Goal: Answer question/provide support

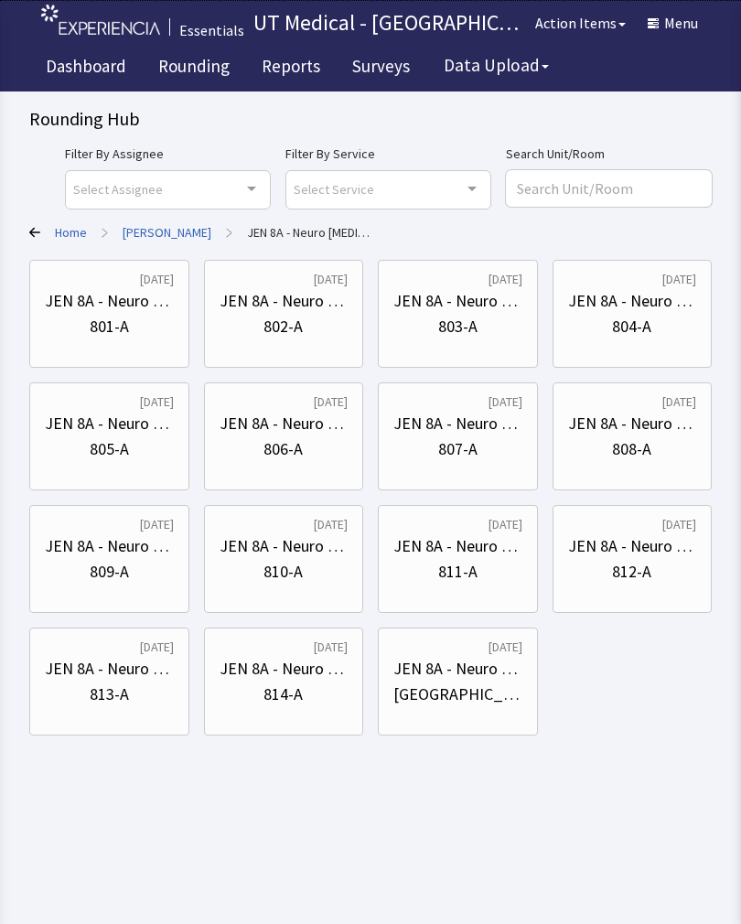
click at [103, 313] on div "JEN 8A - Neuro [MEDICAL_DATA]" at bounding box center [109, 301] width 129 height 26
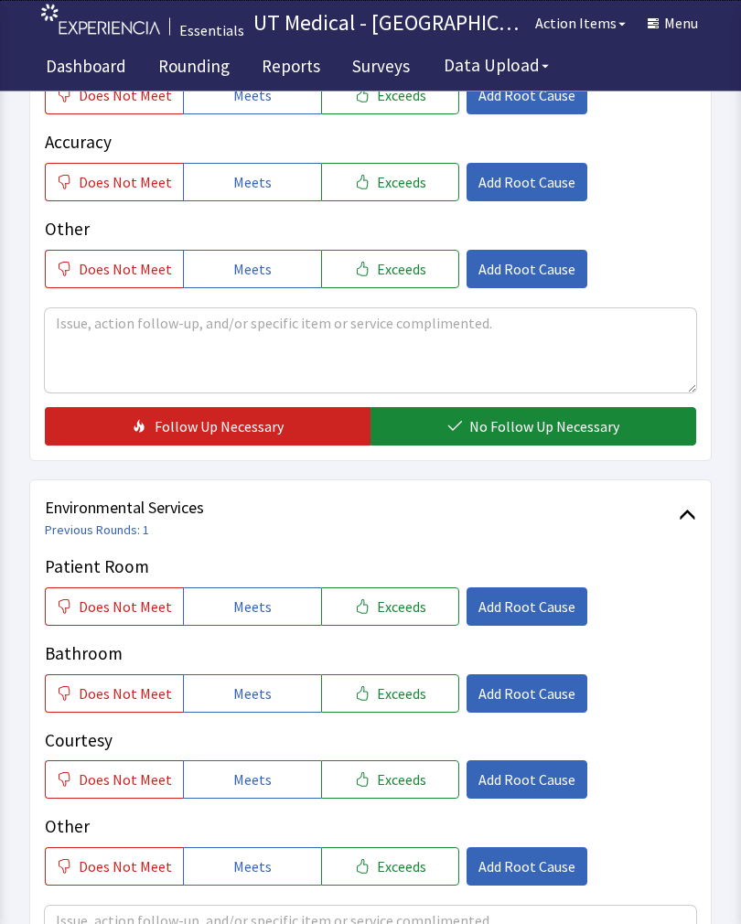
click at [414, 596] on button "Exceeds" at bounding box center [390, 607] width 138 height 38
click at [409, 684] on span "Exceeds" at bounding box center [401, 694] width 49 height 22
click at [401, 778] on span "Exceeds" at bounding box center [401, 780] width 49 height 22
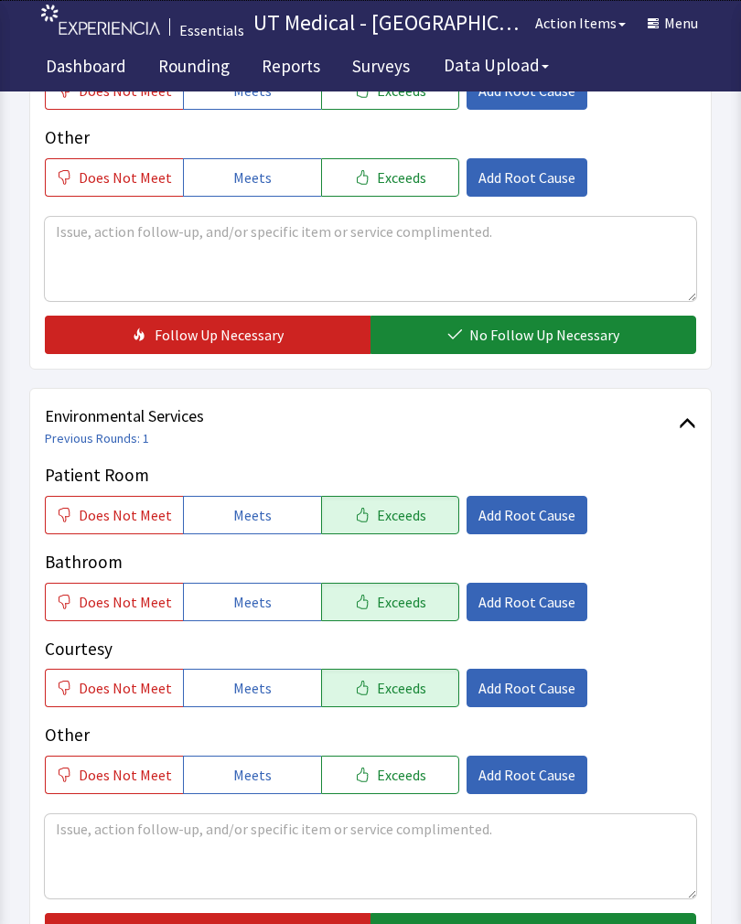
scroll to position [814, 0]
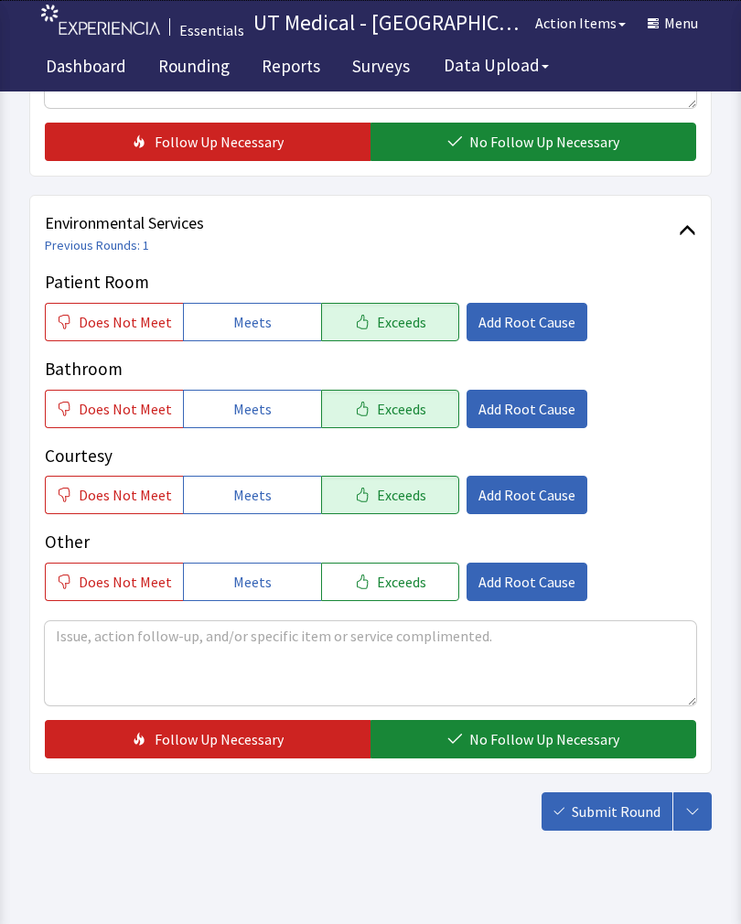
click at [512, 730] on span "No Follow Up Necessary" at bounding box center [544, 739] width 150 height 22
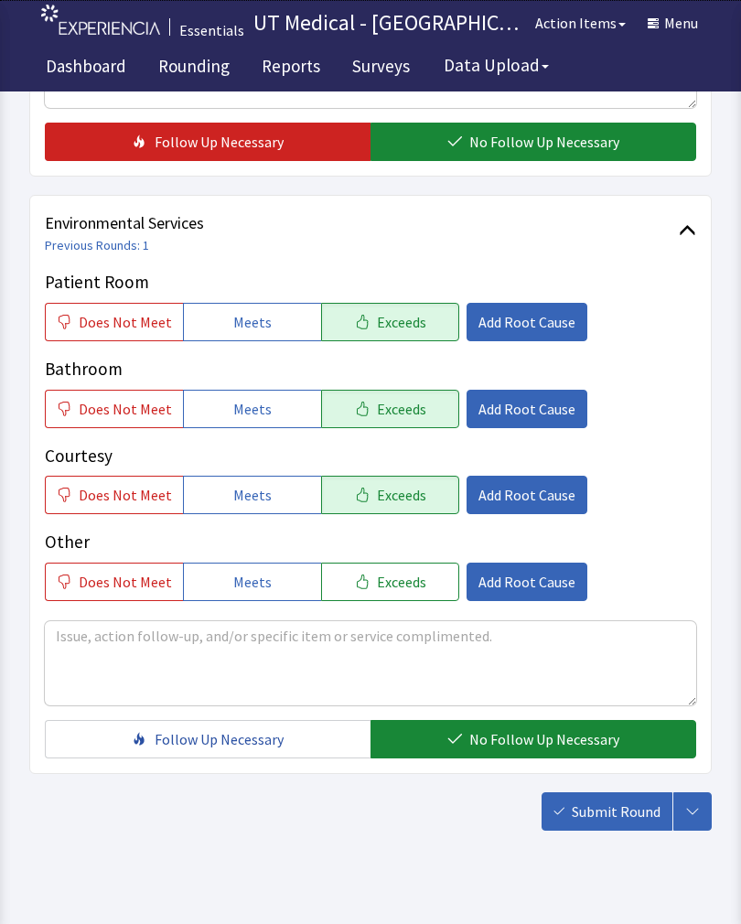
click at [618, 827] on button "Submit Round" at bounding box center [607, 811] width 131 height 38
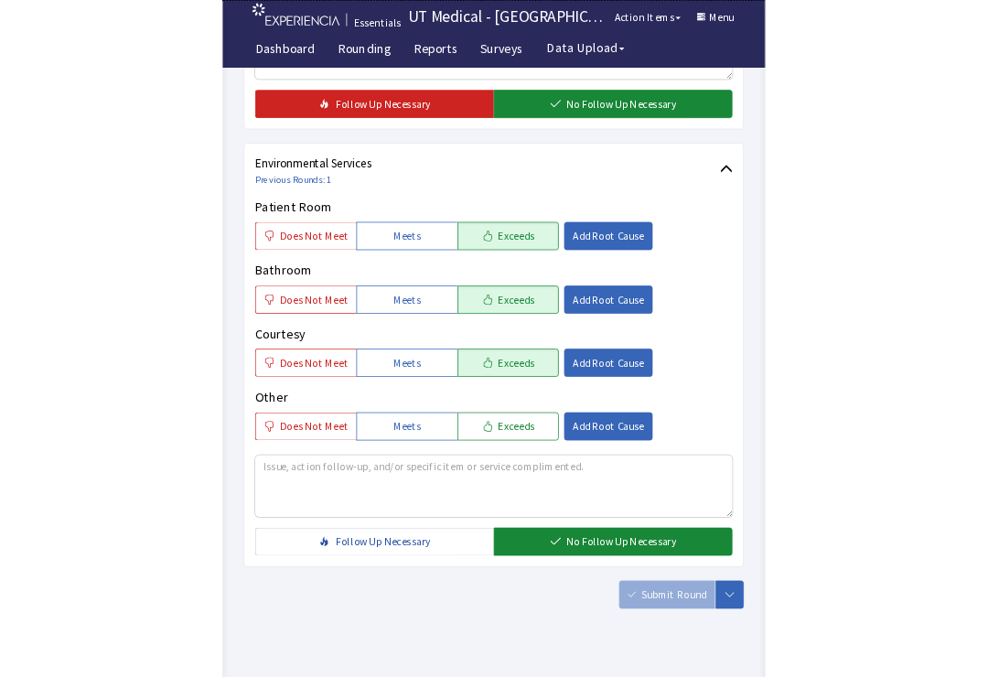
scroll to position [1090, 0]
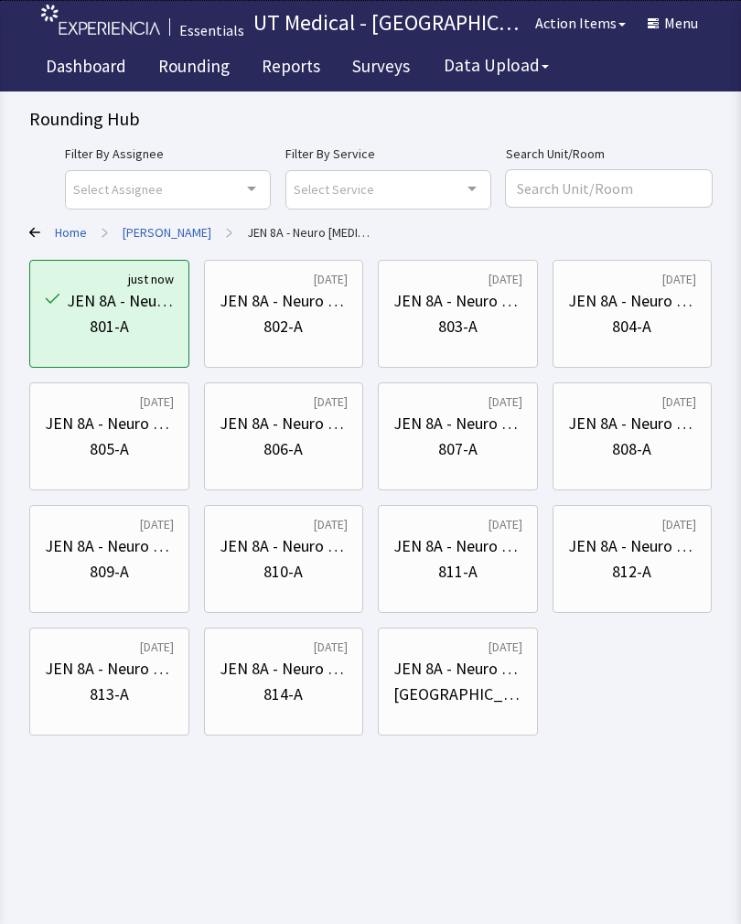
click at [490, 337] on div "803-A" at bounding box center [457, 327] width 129 height 26
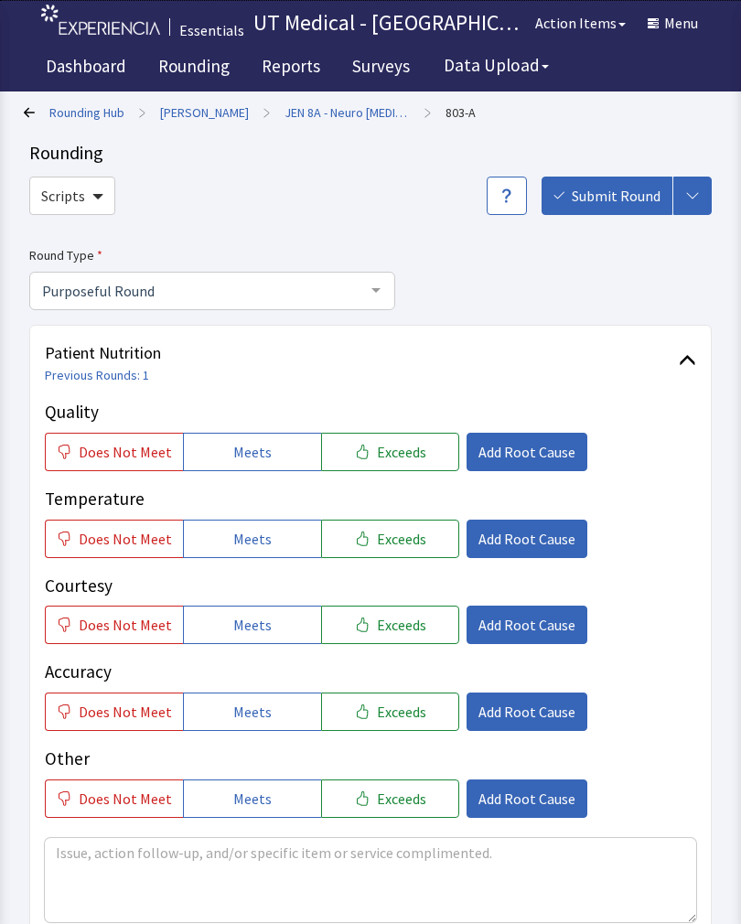
click at [394, 453] on span "Exceeds" at bounding box center [401, 452] width 49 height 22
click at [408, 541] on span "Exceeds" at bounding box center [401, 539] width 49 height 22
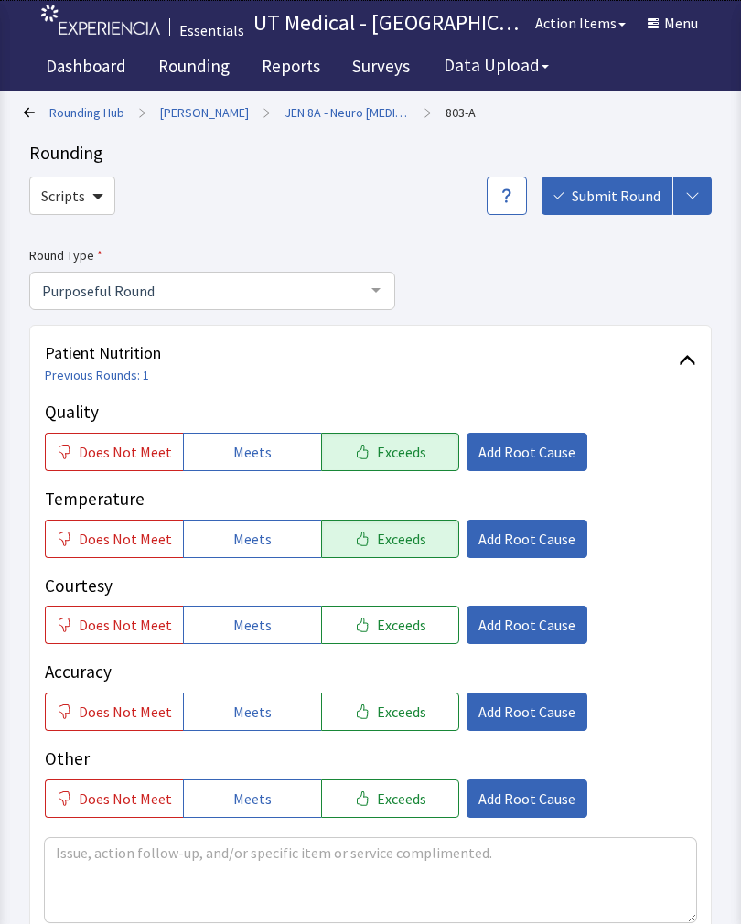
click at [401, 629] on span "Exceeds" at bounding box center [401, 625] width 49 height 22
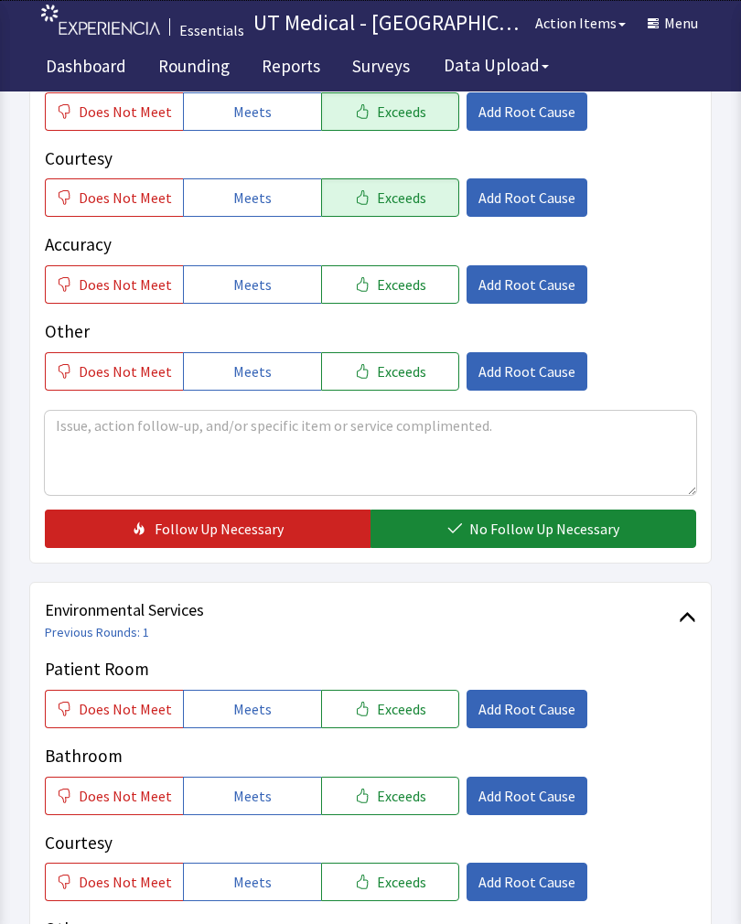
scroll to position [436, 0]
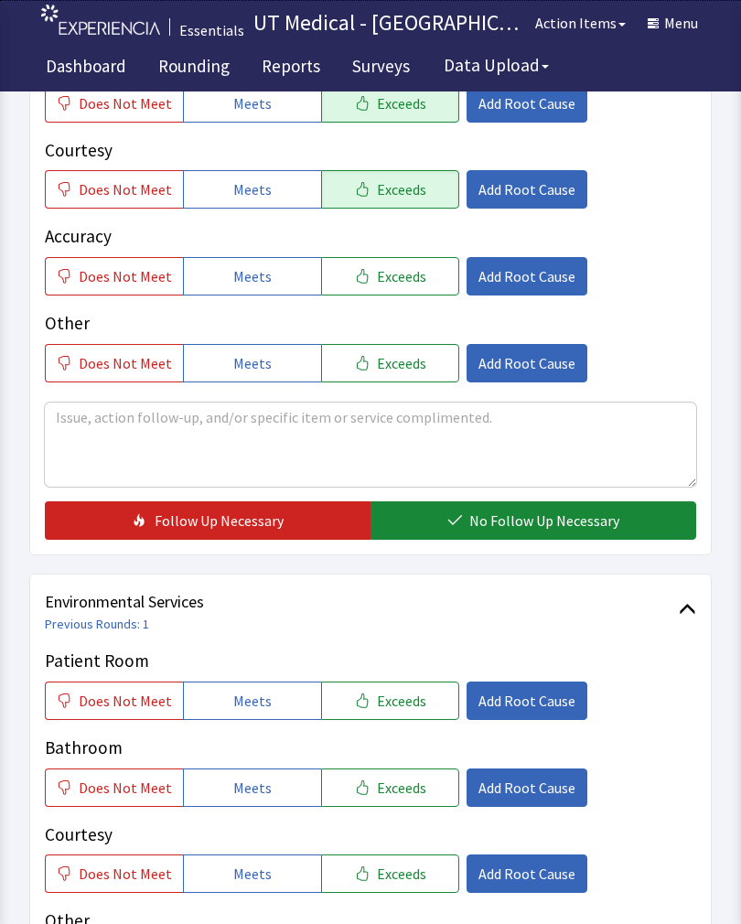
click at [534, 529] on span "No Follow Up Necessary" at bounding box center [544, 521] width 150 height 22
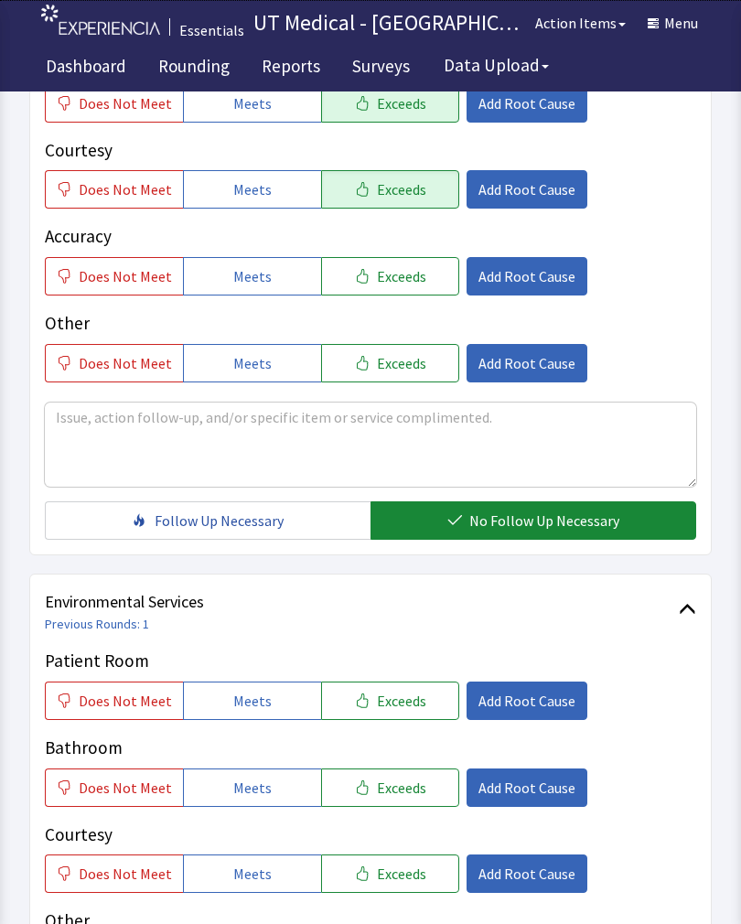
click at [416, 708] on button "Exceeds" at bounding box center [390, 701] width 138 height 38
click at [397, 793] on span "Exceeds" at bounding box center [401, 788] width 49 height 22
click at [404, 869] on span "Exceeds" at bounding box center [401, 874] width 49 height 22
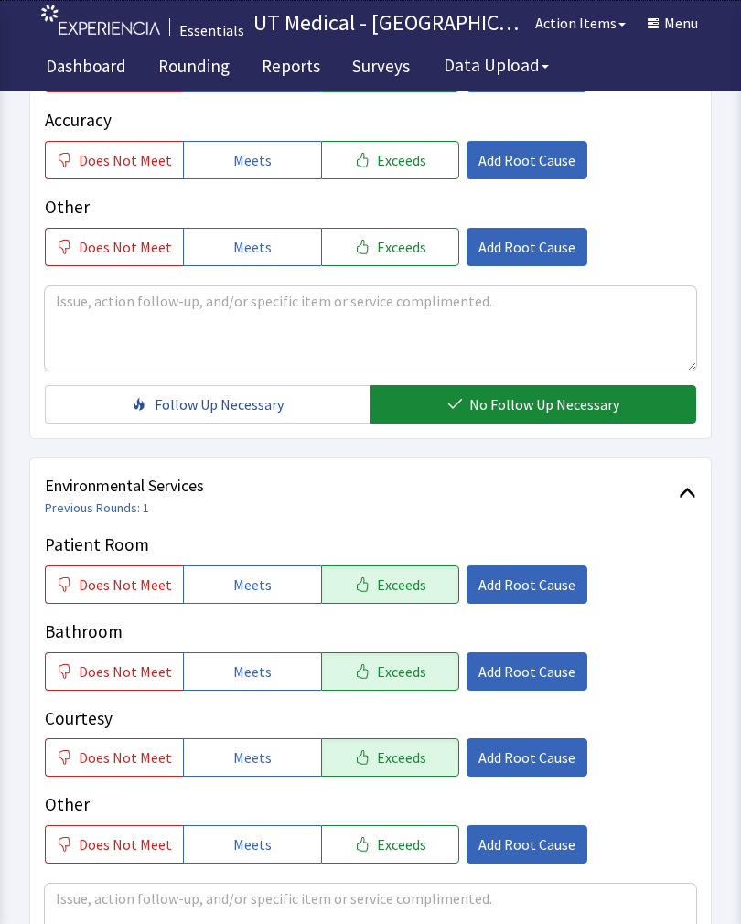
scroll to position [814, 0]
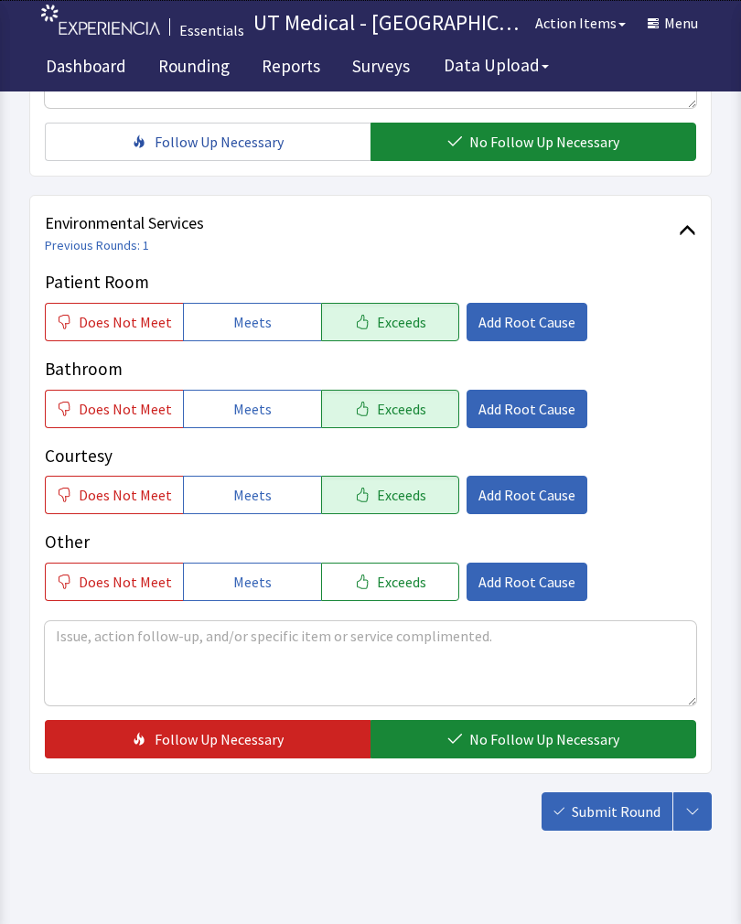
click at [540, 741] on span "No Follow Up Necessary" at bounding box center [544, 739] width 150 height 22
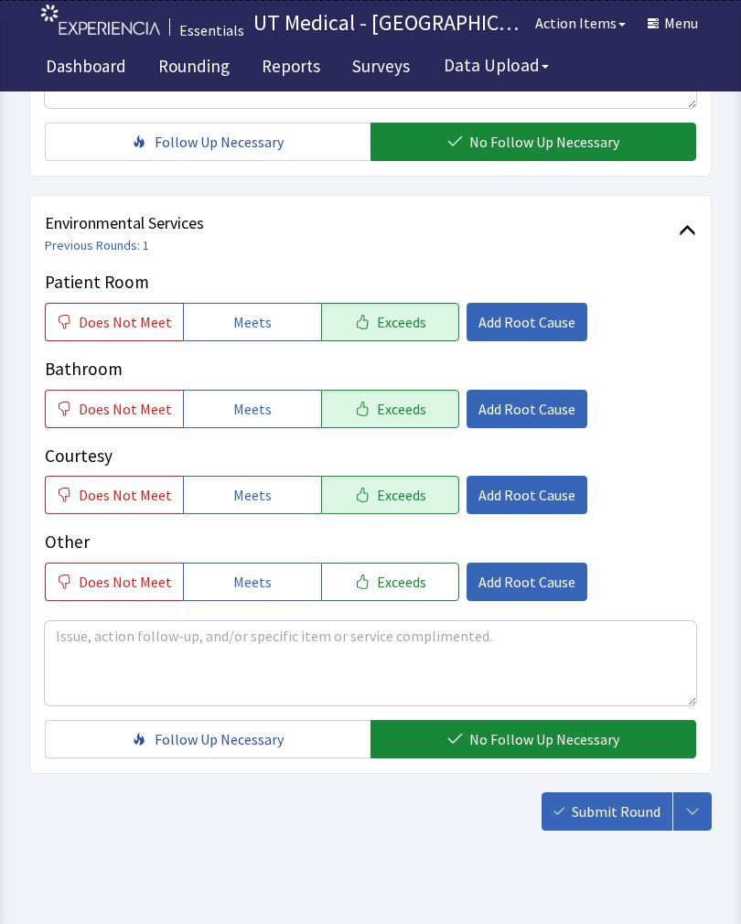
click at [620, 816] on span "Submit Round" at bounding box center [616, 812] width 89 height 22
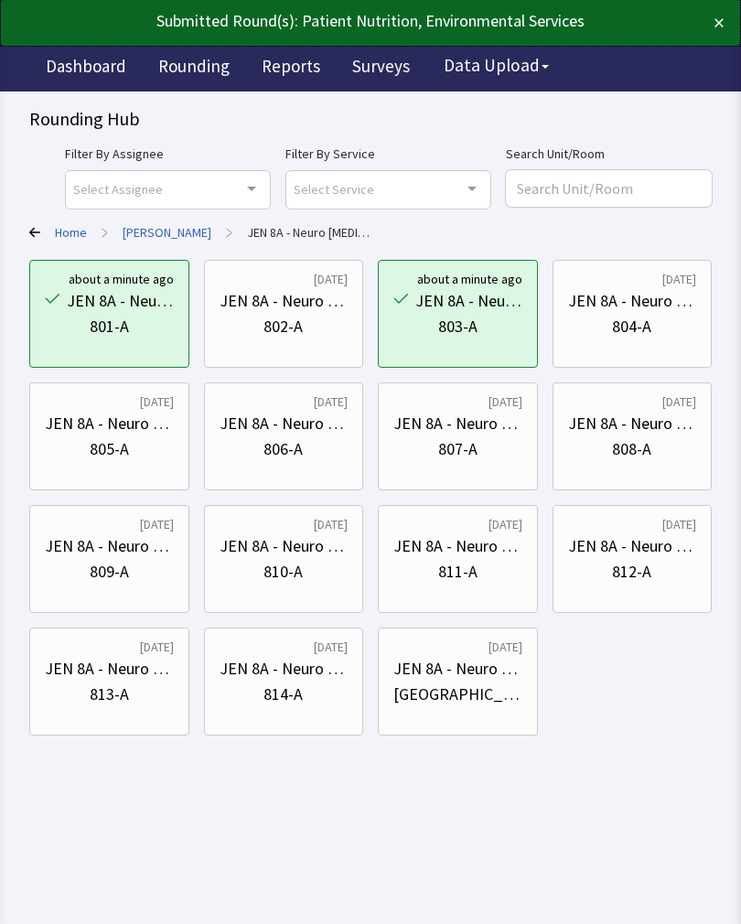
click at [652, 299] on div "JEN 8A - Neuro [MEDICAL_DATA]" at bounding box center [632, 301] width 129 height 26
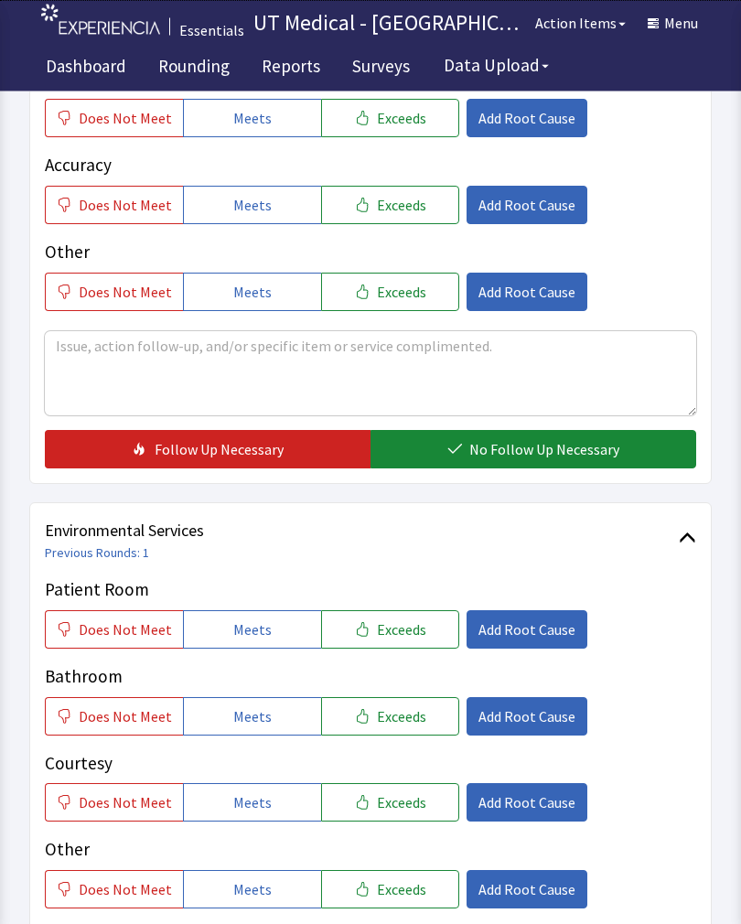
click at [404, 643] on button "Exceeds" at bounding box center [390, 630] width 138 height 38
click at [408, 720] on span "Exceeds" at bounding box center [401, 717] width 49 height 22
click at [398, 817] on button "Exceeds" at bounding box center [390, 802] width 138 height 38
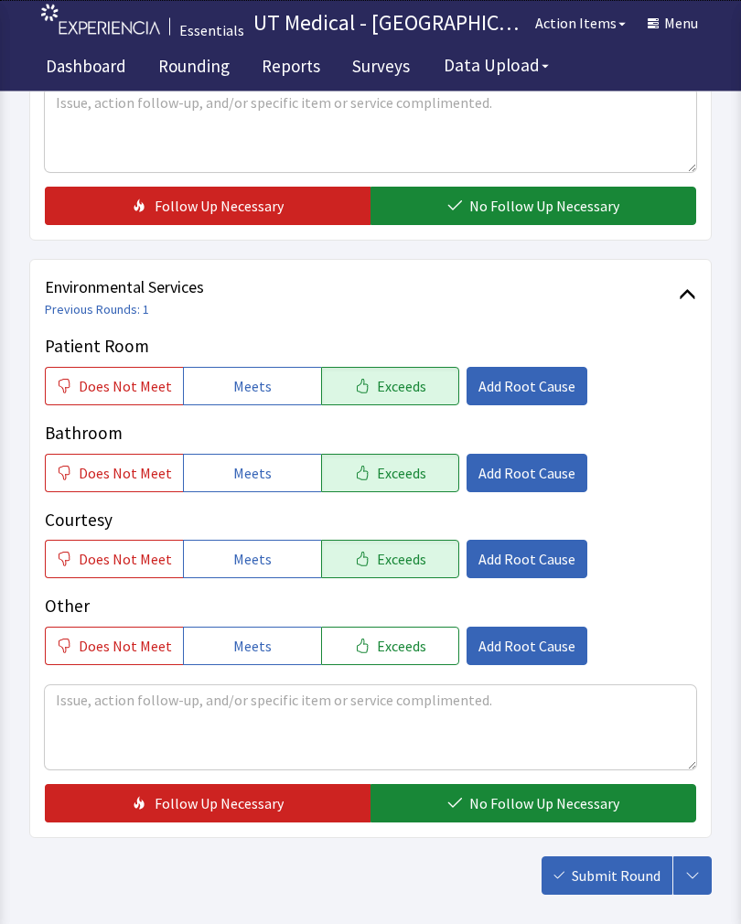
scroll to position [749, 0]
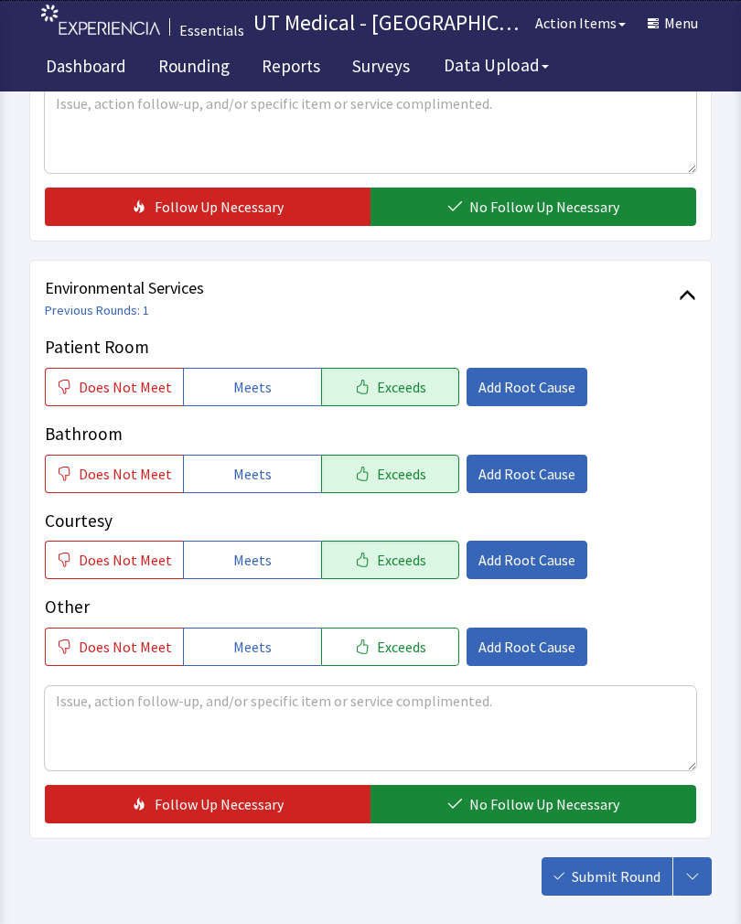
click at [523, 792] on button "No Follow Up Necessary" at bounding box center [534, 804] width 326 height 38
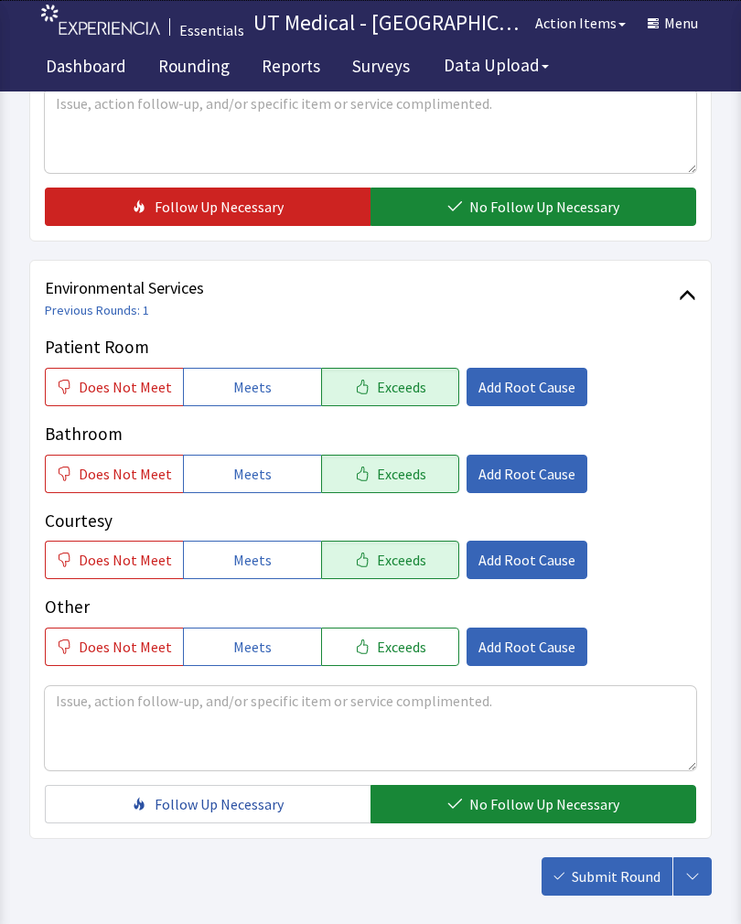
click at [629, 878] on span "Submit Round" at bounding box center [616, 877] width 89 height 22
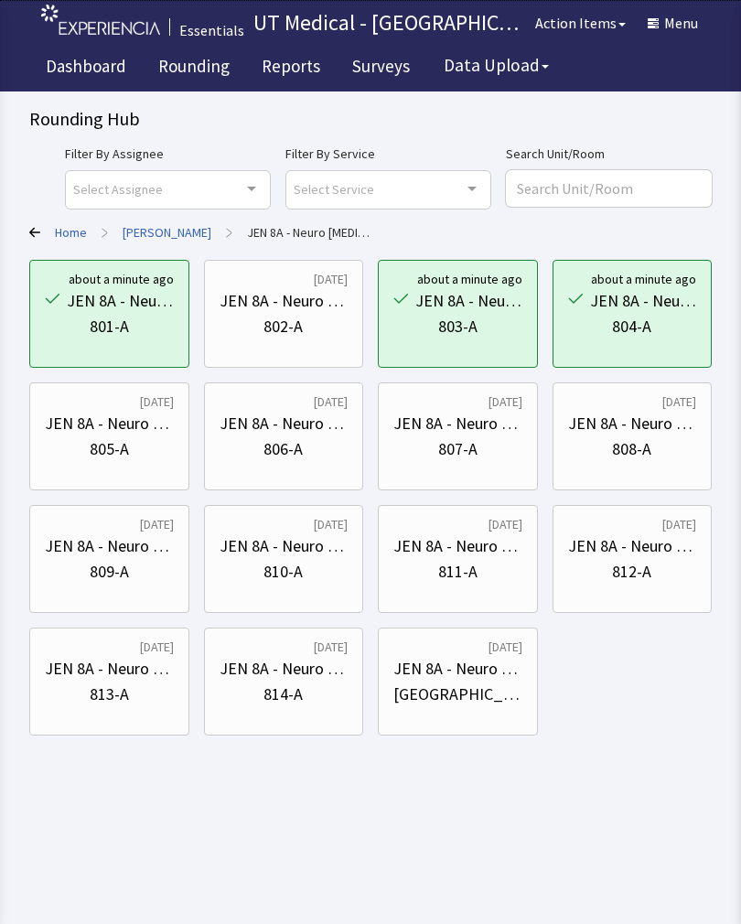
click at [122, 458] on div "805-A" at bounding box center [109, 449] width 39 height 26
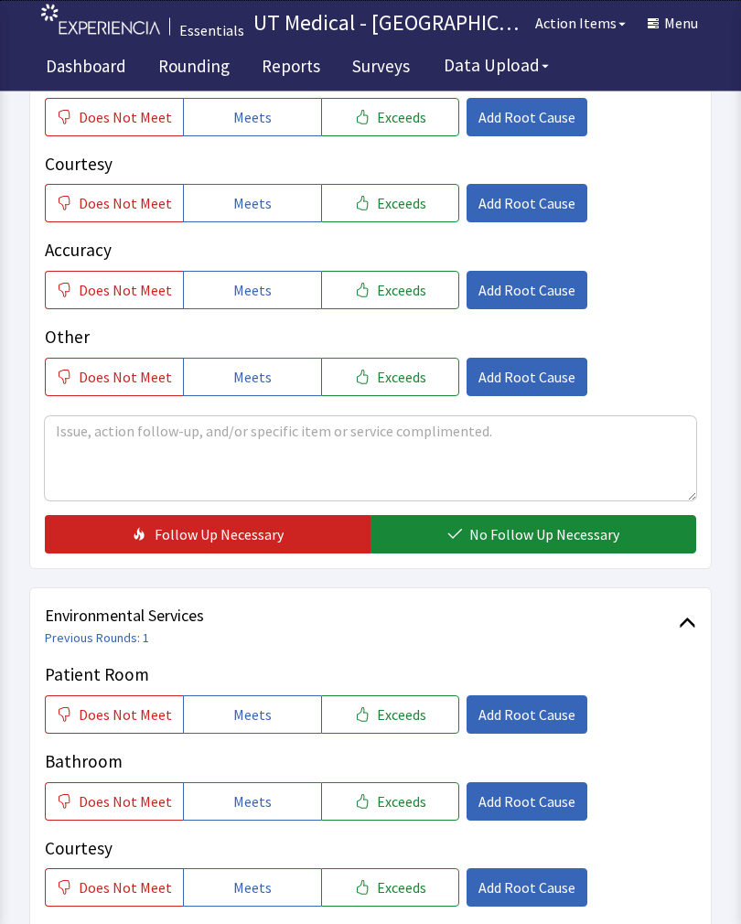
scroll to position [532, 0]
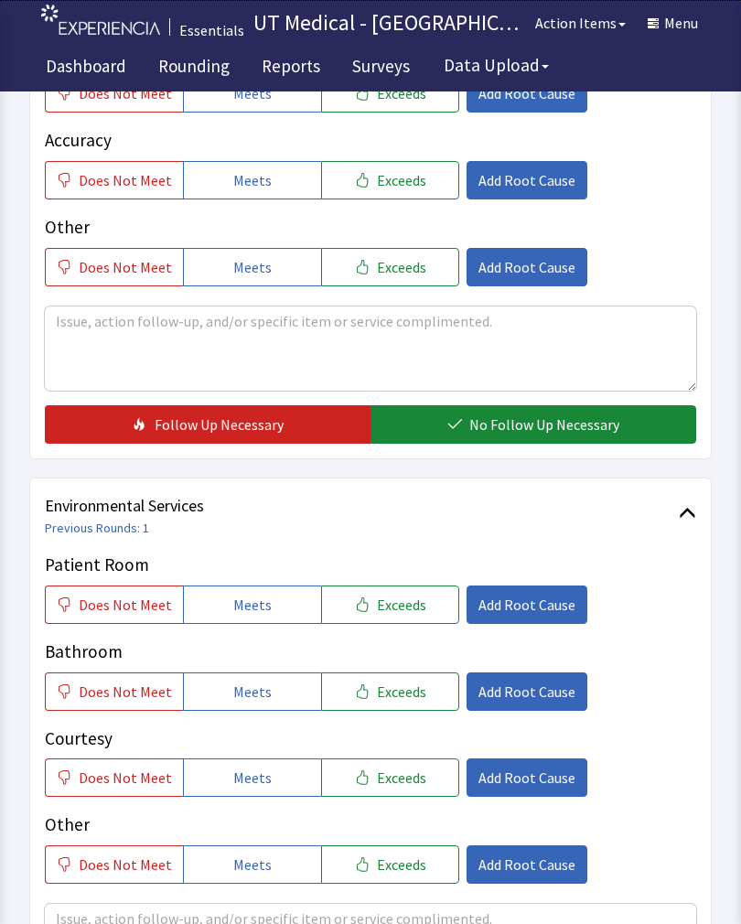
click at [409, 609] on span "Exceeds" at bounding box center [401, 605] width 49 height 22
click at [404, 693] on span "Exceeds" at bounding box center [401, 692] width 49 height 22
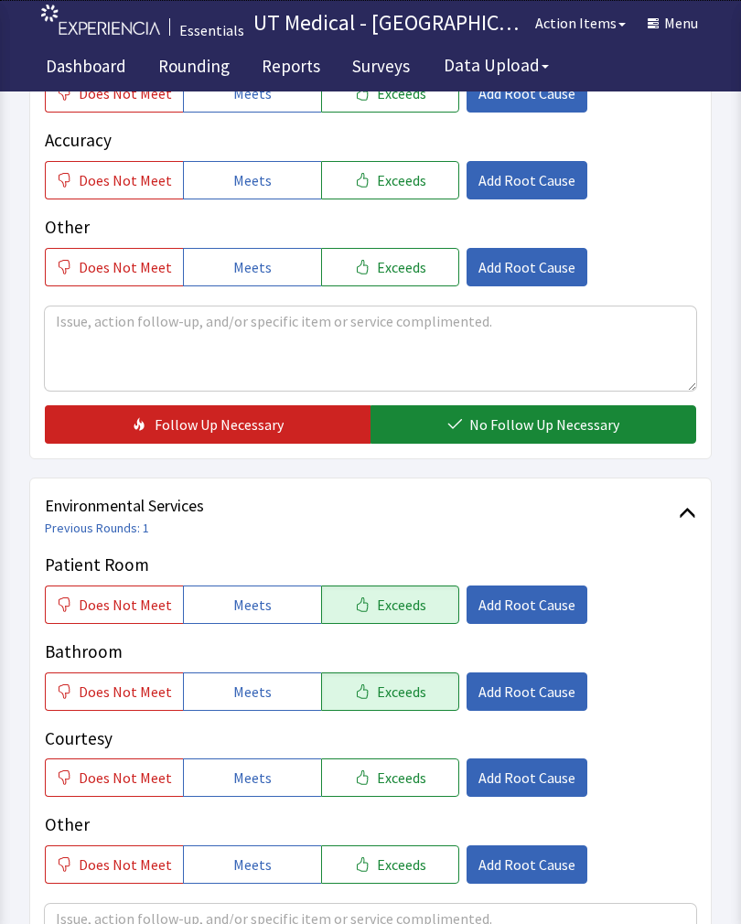
click at [394, 781] on span "Exceeds" at bounding box center [401, 778] width 49 height 22
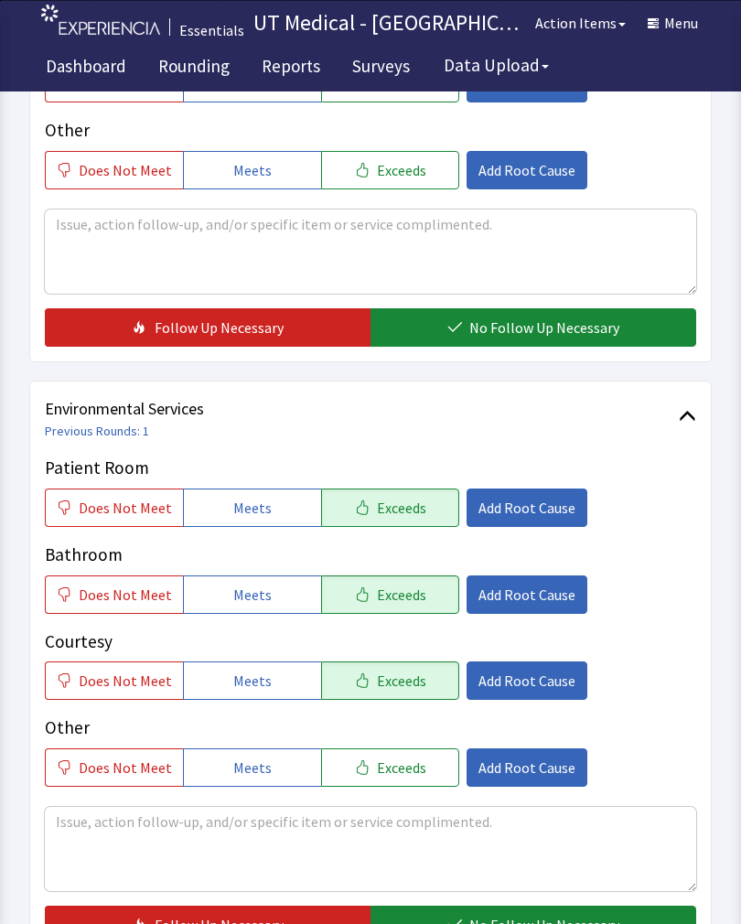
scroll to position [814, 0]
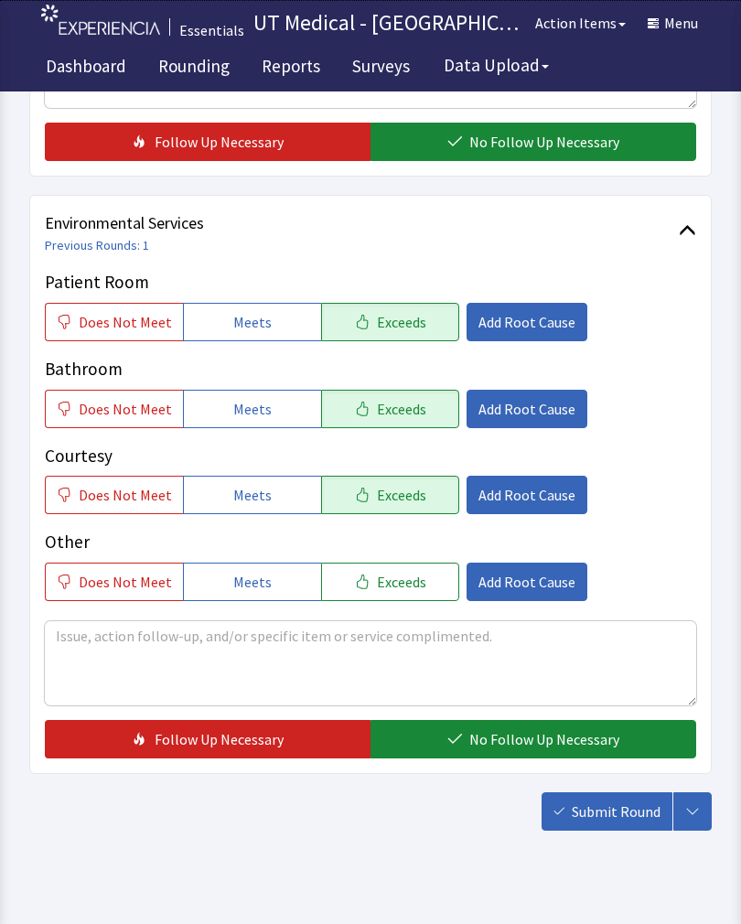
click at [526, 737] on span "No Follow Up Necessary" at bounding box center [544, 739] width 150 height 22
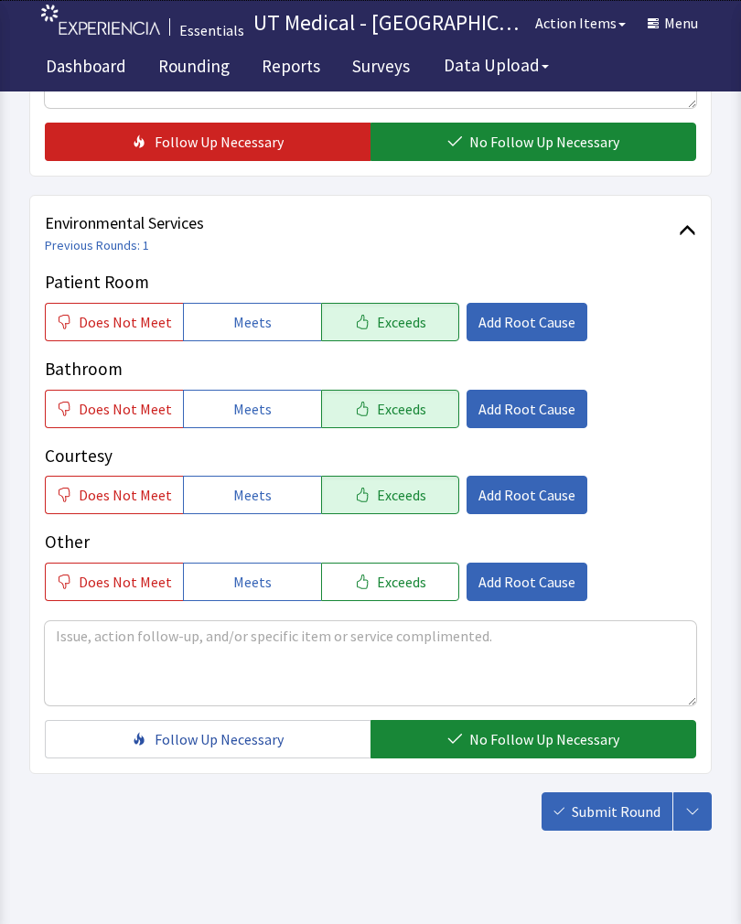
click at [614, 816] on span "Submit Round" at bounding box center [616, 812] width 89 height 22
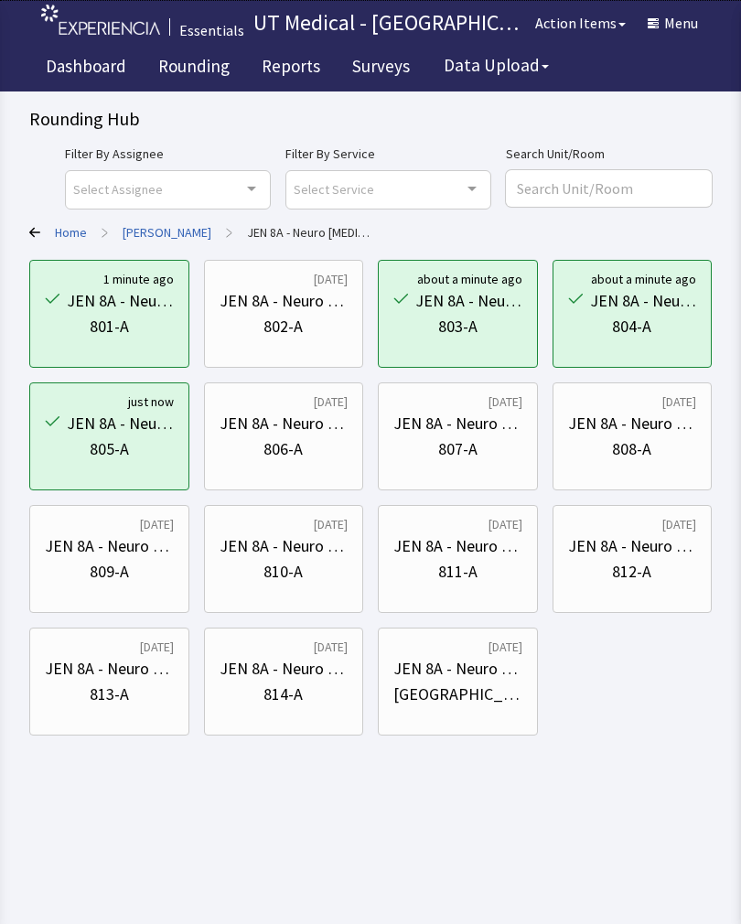
click at [473, 456] on div "807-A" at bounding box center [457, 449] width 39 height 26
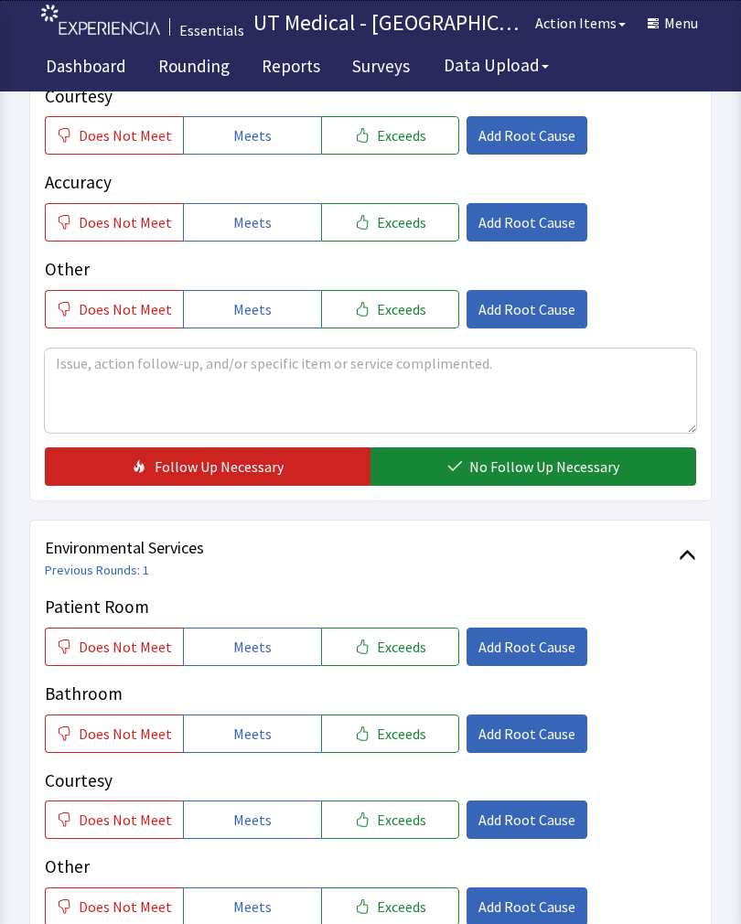
scroll to position [514, 0]
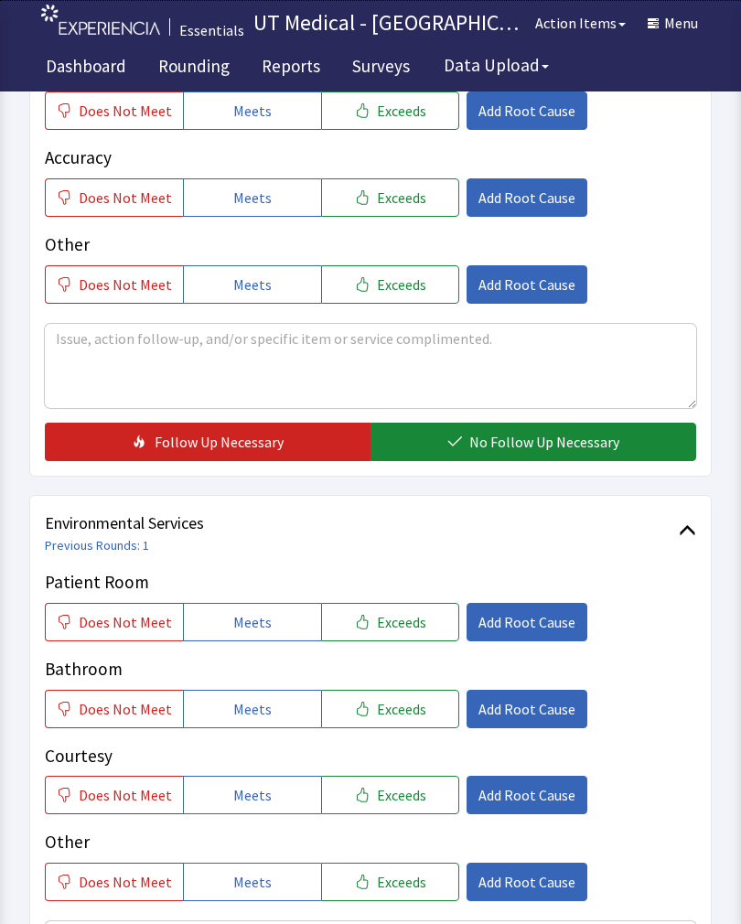
click at [403, 627] on span "Exceeds" at bounding box center [401, 622] width 49 height 22
click at [404, 701] on span "Exceeds" at bounding box center [401, 709] width 49 height 22
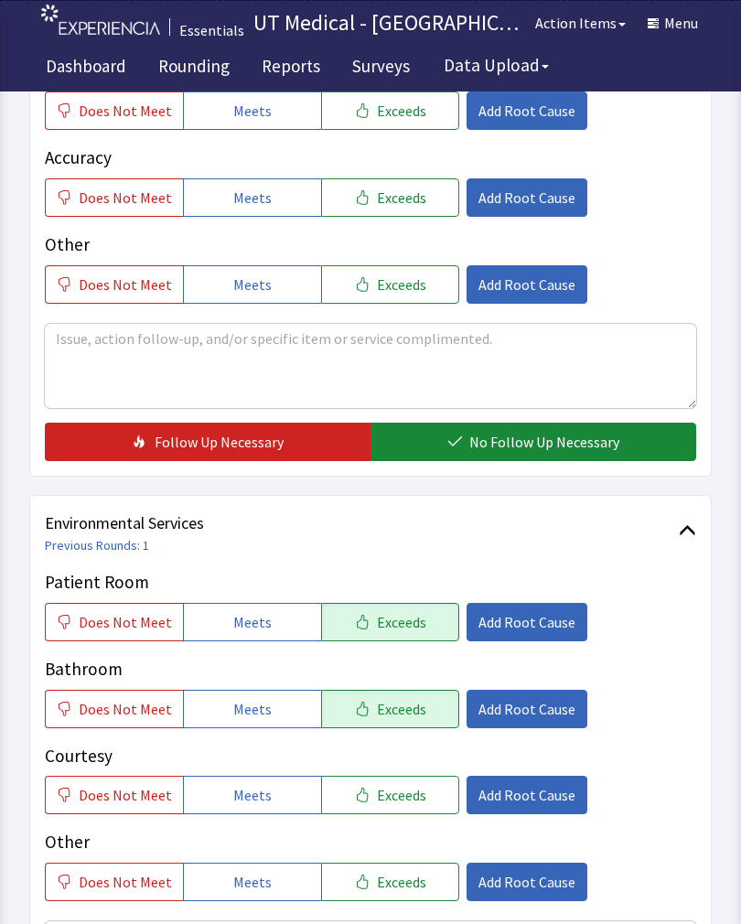
click at [393, 799] on span "Exceeds" at bounding box center [401, 795] width 49 height 22
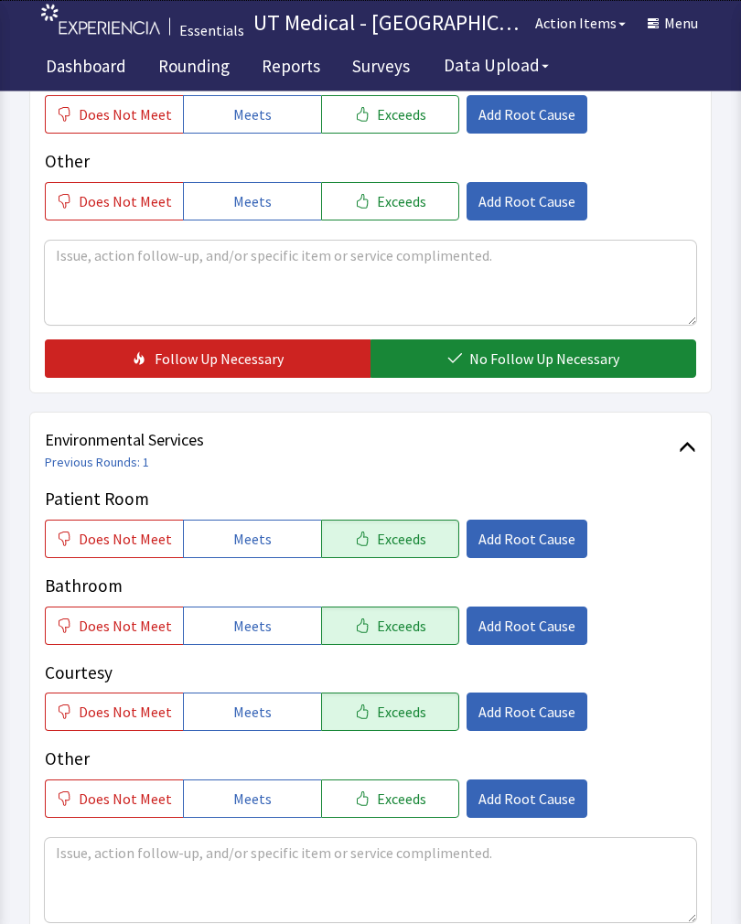
scroll to position [814, 0]
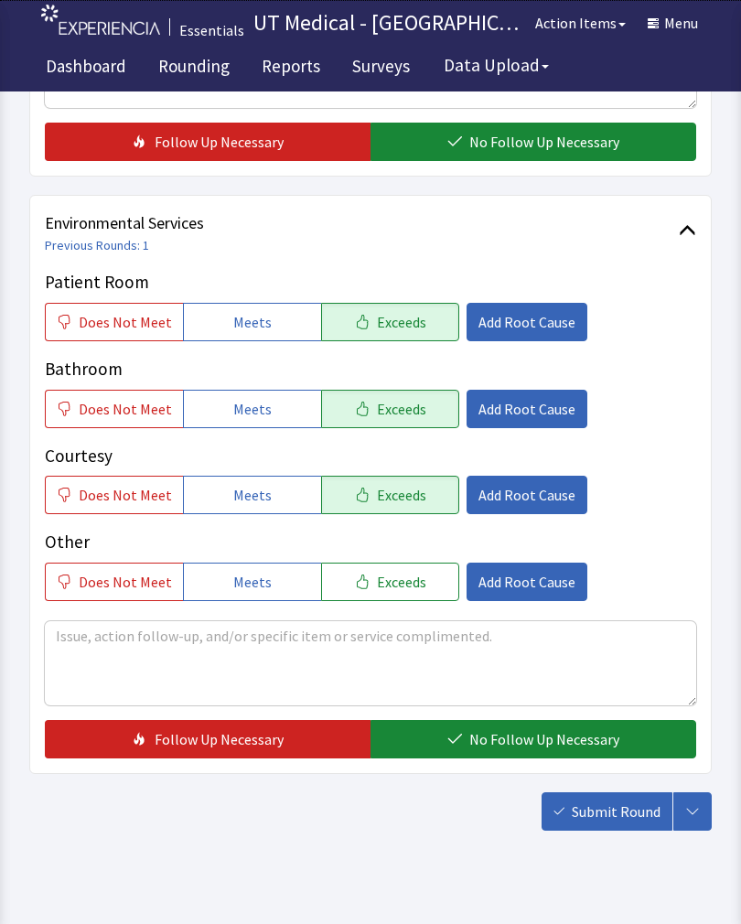
click at [514, 748] on span "No Follow Up Necessary" at bounding box center [544, 739] width 150 height 22
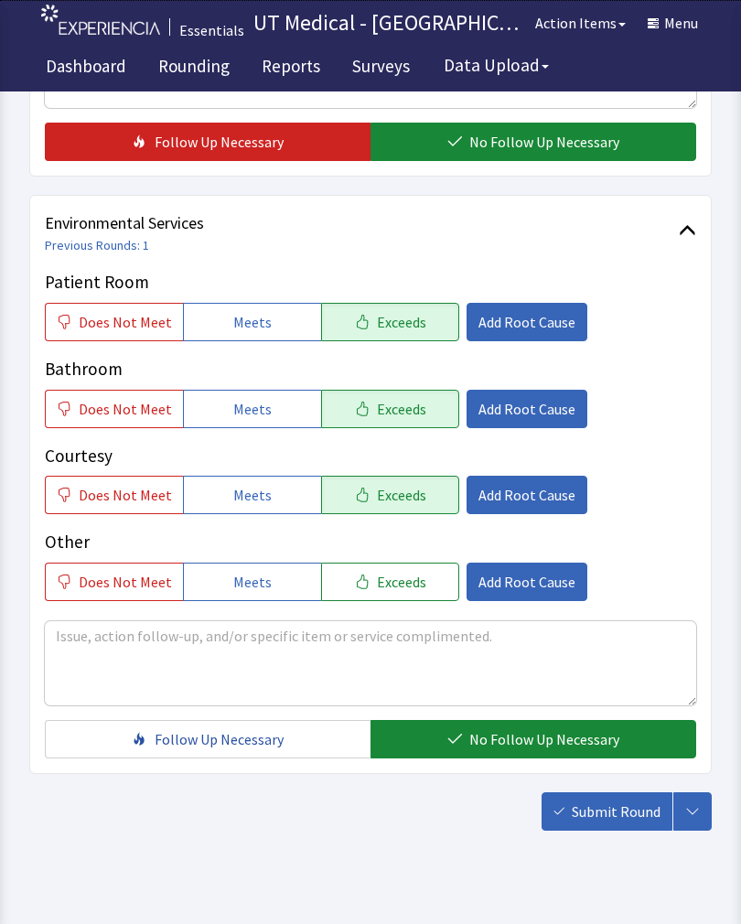
click at [630, 809] on span "Submit Round" at bounding box center [616, 812] width 89 height 22
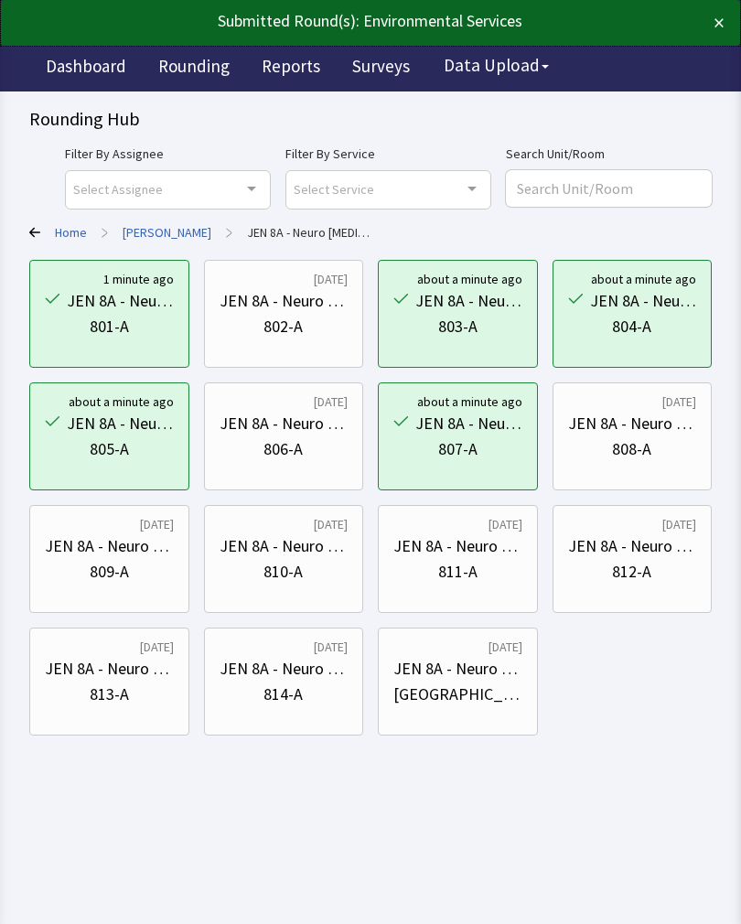
click at [652, 447] on div "808-A" at bounding box center [632, 449] width 129 height 26
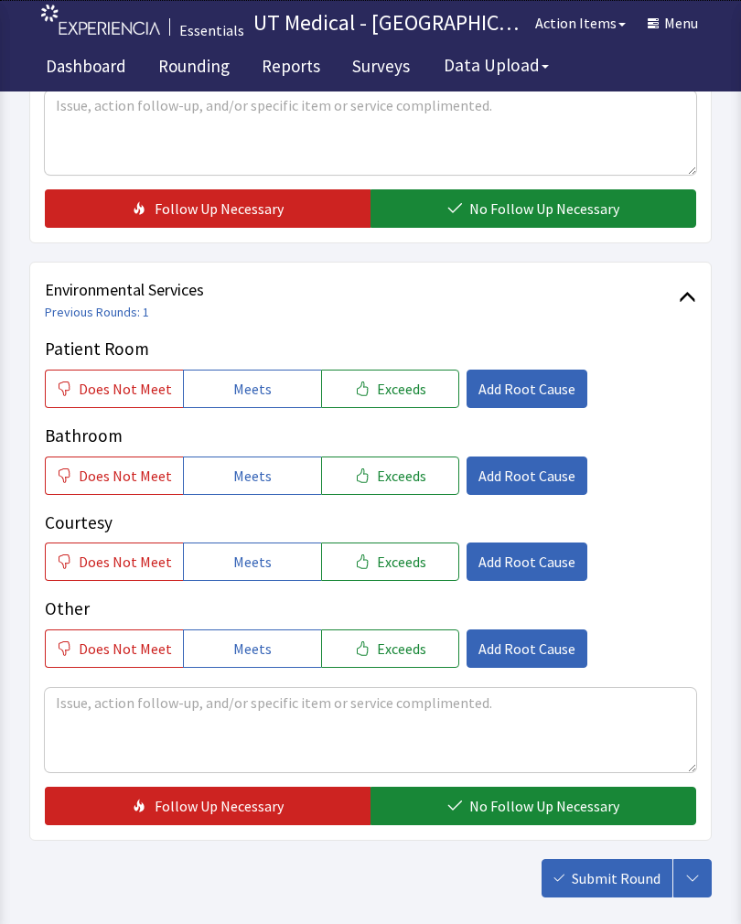
scroll to position [752, 0]
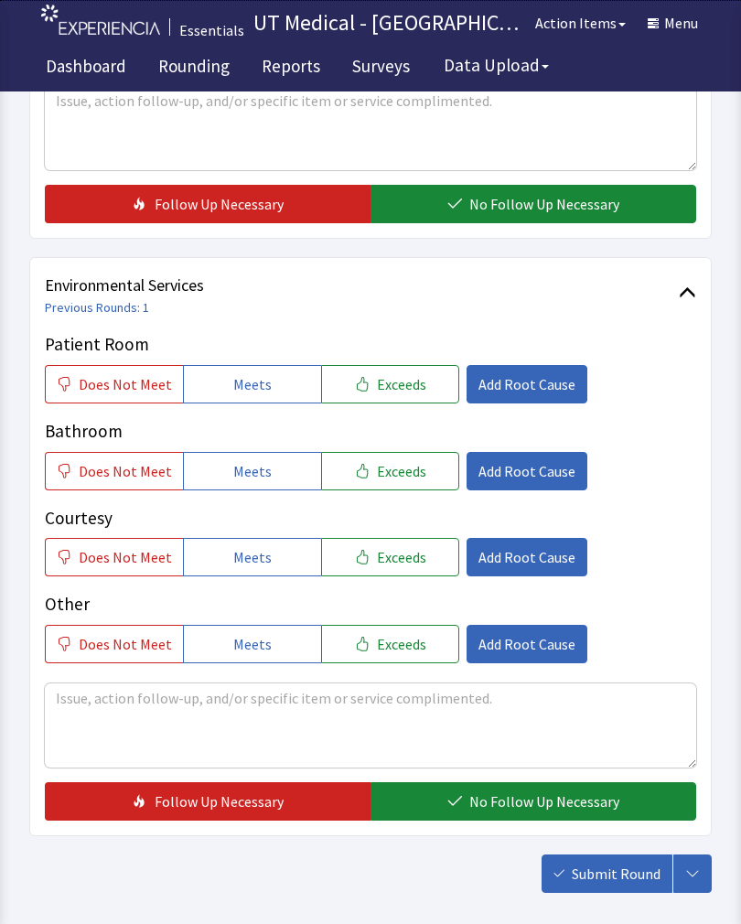
click at [393, 379] on span "Exceeds" at bounding box center [401, 384] width 49 height 22
click at [385, 483] on button "Exceeds" at bounding box center [390, 471] width 138 height 38
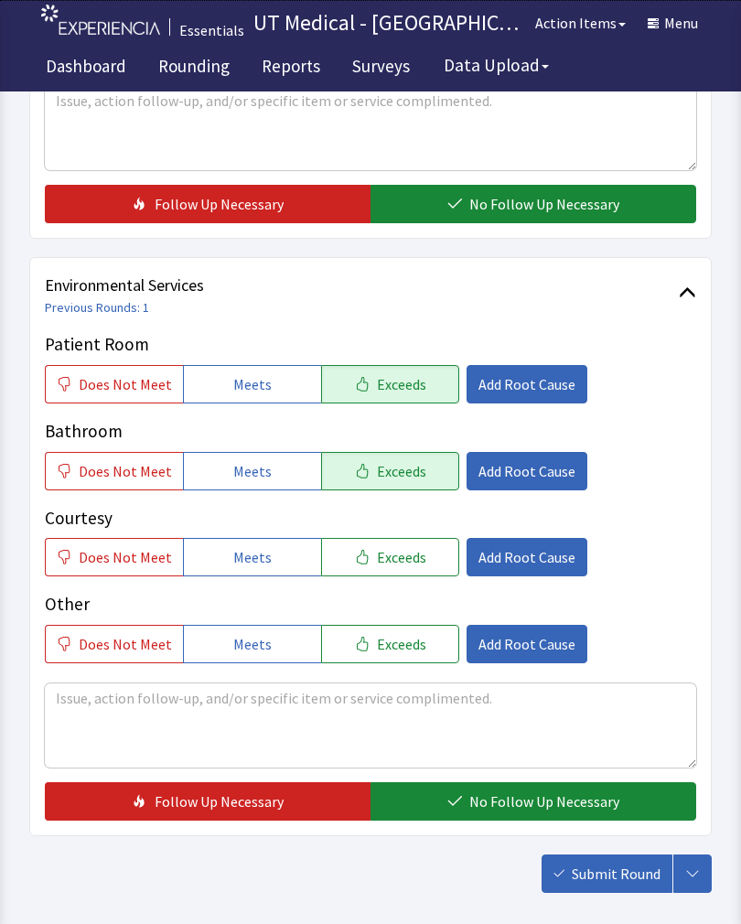
click at [393, 565] on span "Exceeds" at bounding box center [401, 557] width 49 height 22
click at [511, 798] on span "No Follow Up Necessary" at bounding box center [544, 802] width 150 height 22
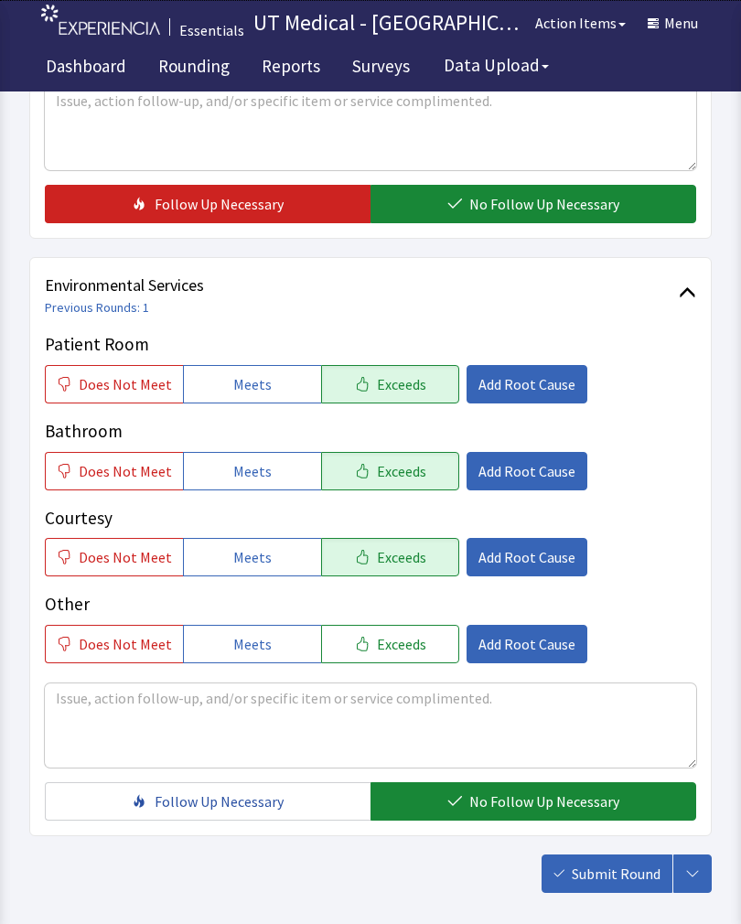
click at [609, 878] on span "Submit Round" at bounding box center [616, 874] width 89 height 22
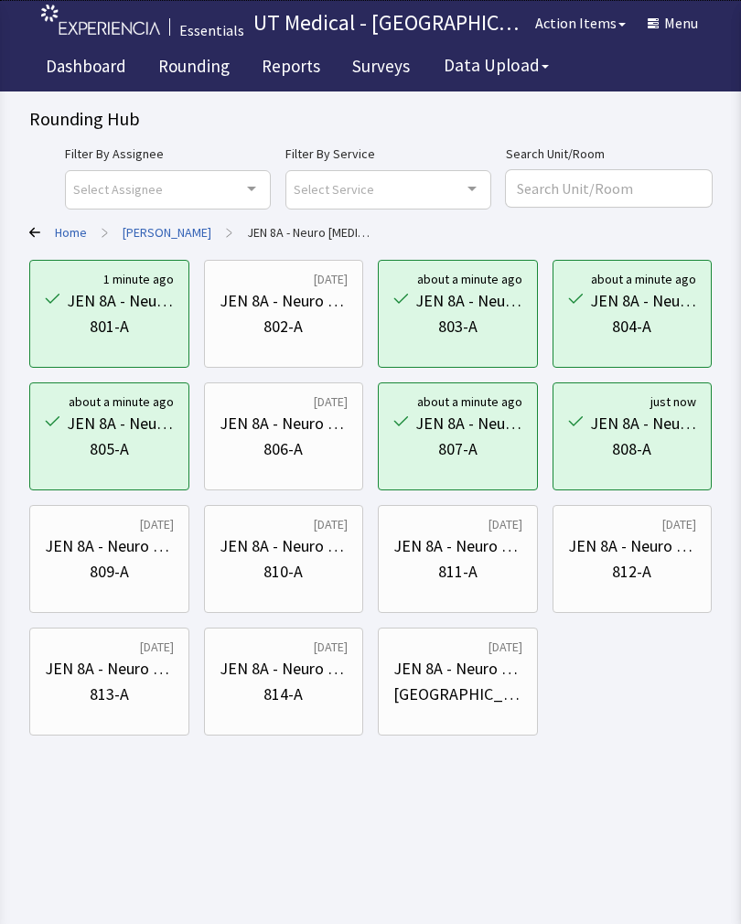
click at [134, 567] on div "809-A" at bounding box center [109, 572] width 129 height 26
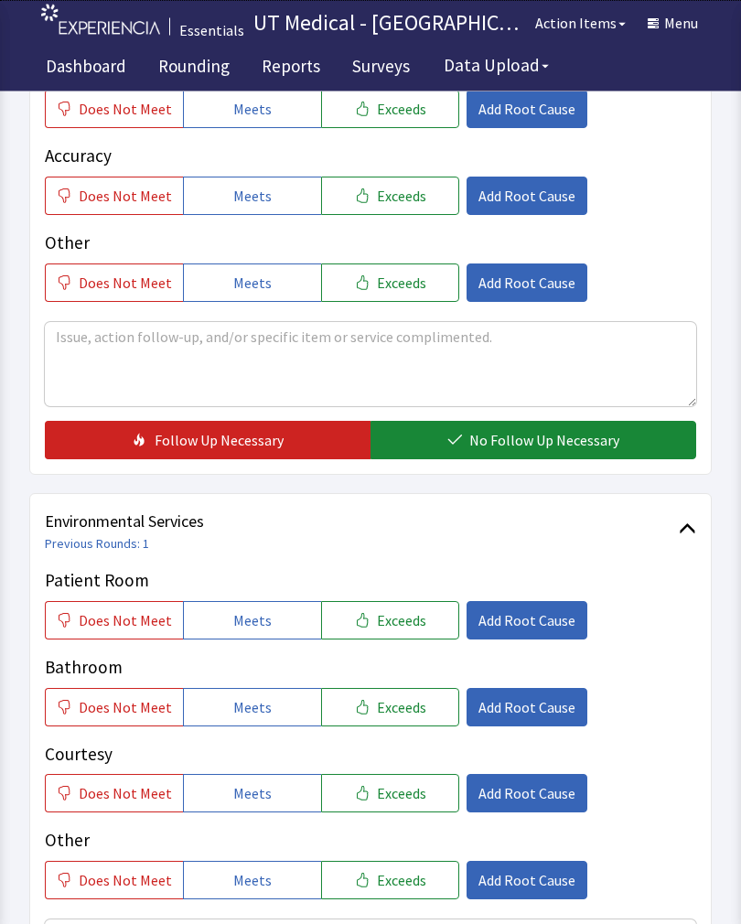
click at [400, 613] on span "Exceeds" at bounding box center [401, 621] width 49 height 22
click at [393, 720] on button "Exceeds" at bounding box center [390, 707] width 138 height 38
click at [397, 803] on button "Exceeds" at bounding box center [390, 793] width 138 height 38
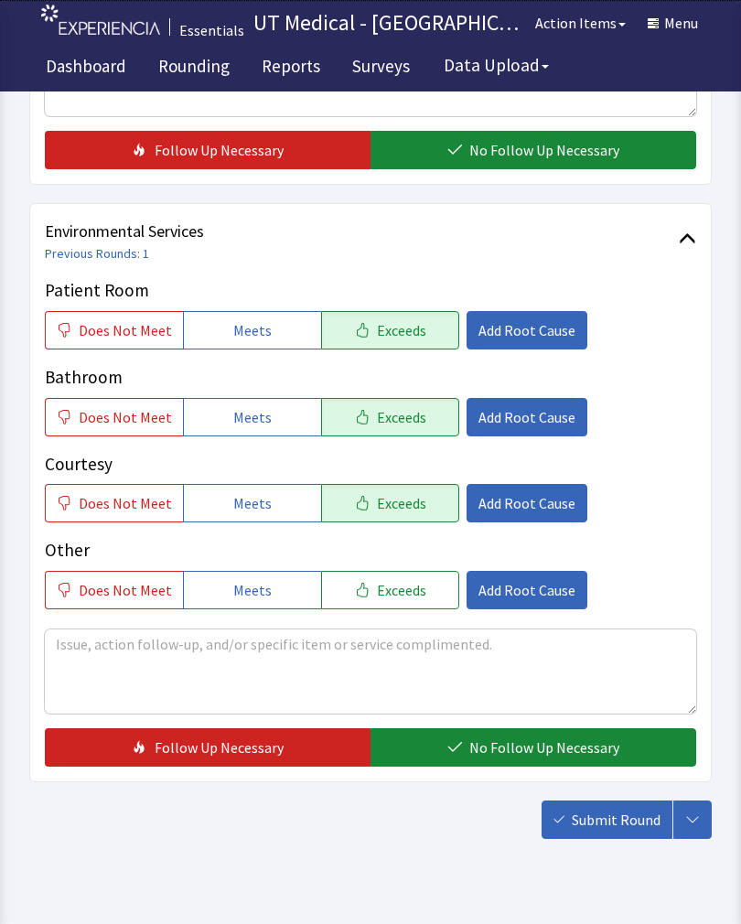
scroll to position [814, 0]
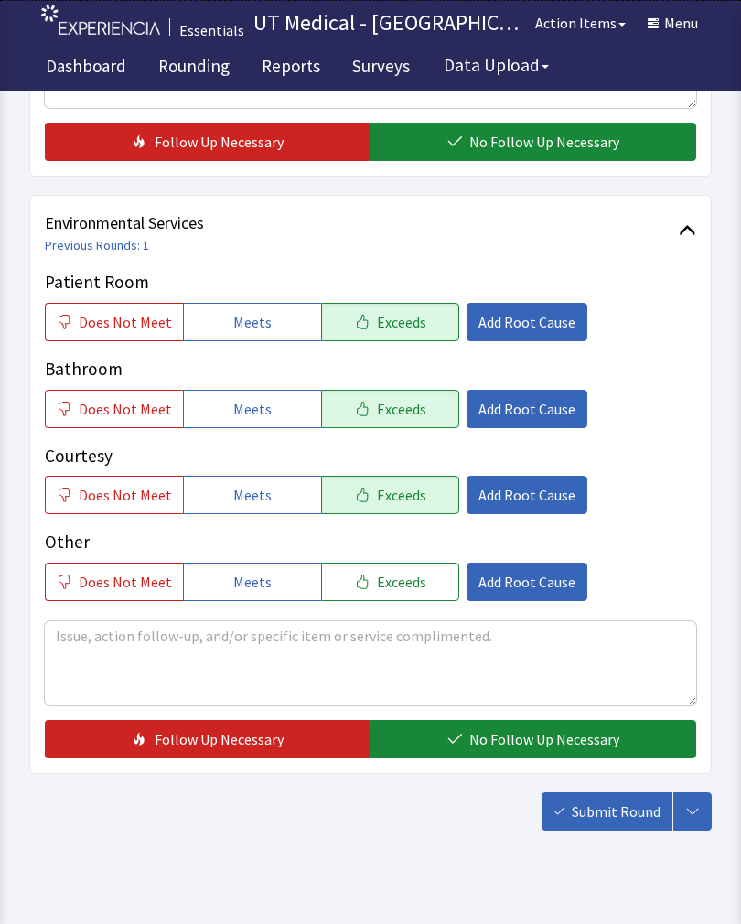
click at [542, 732] on span "No Follow Up Necessary" at bounding box center [544, 739] width 150 height 22
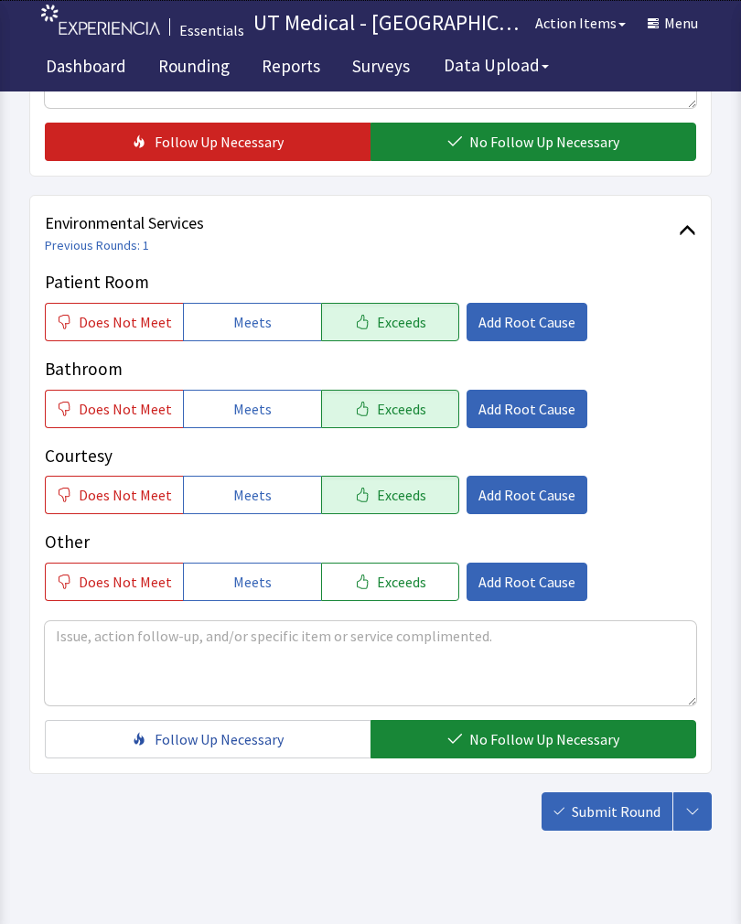
click at [616, 822] on span "Submit Round" at bounding box center [616, 812] width 89 height 22
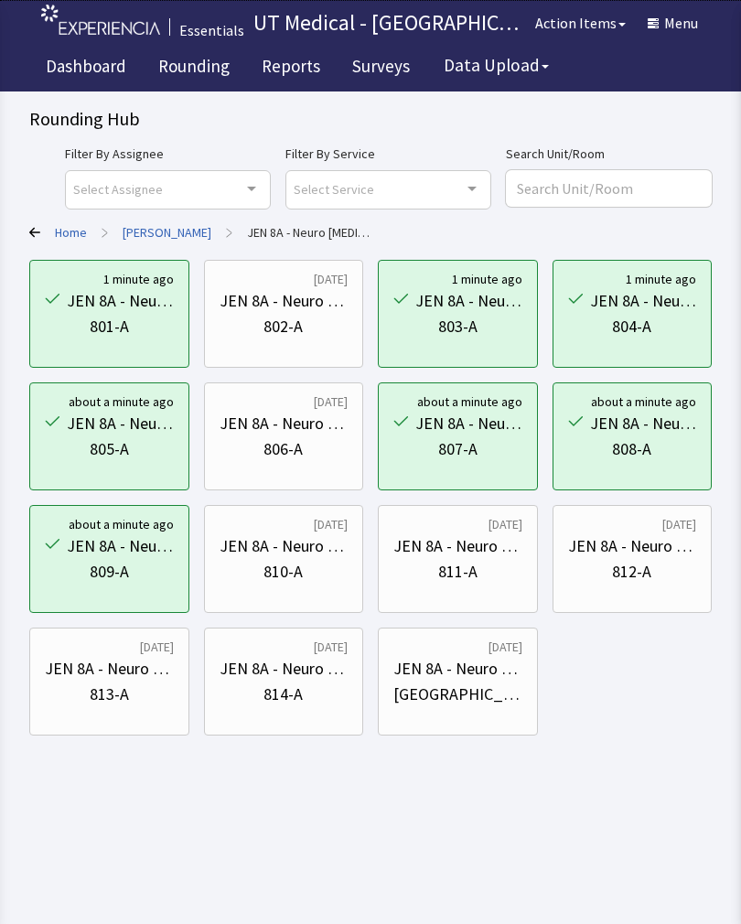
click at [479, 558] on div "JEN 8A - Neuro [MEDICAL_DATA]" at bounding box center [457, 546] width 129 height 26
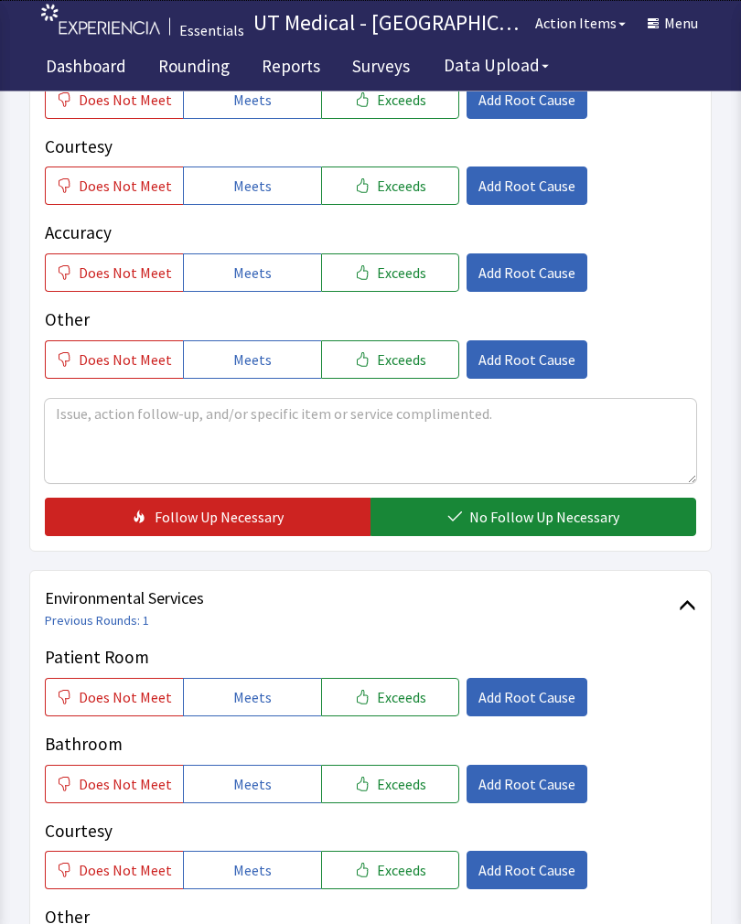
scroll to position [444, 0]
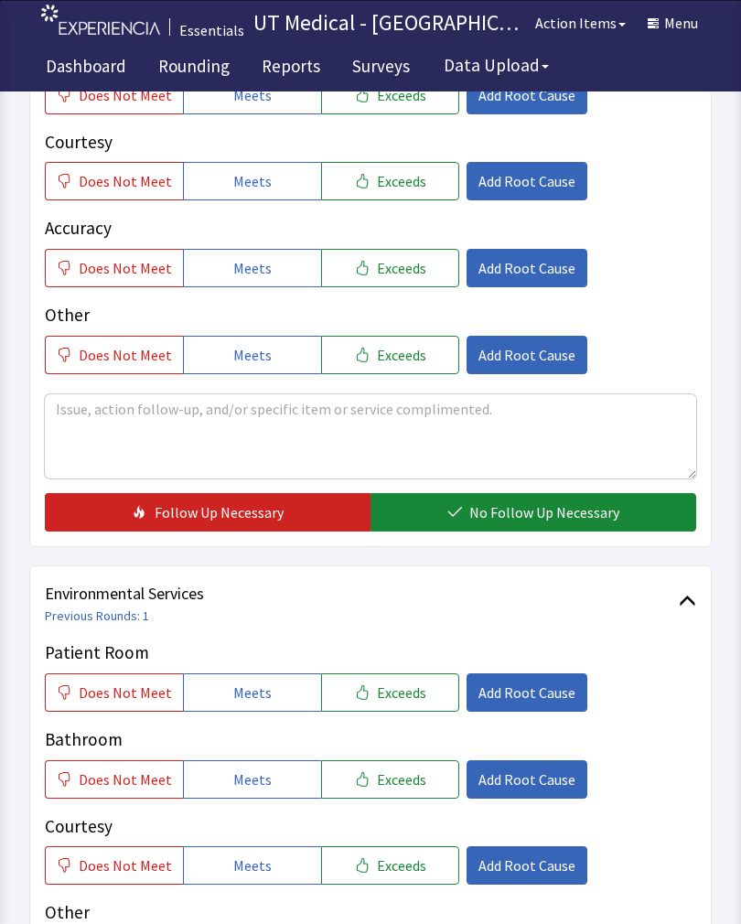
click at [417, 690] on button "Exceeds" at bounding box center [390, 692] width 138 height 38
click at [404, 783] on span "Exceeds" at bounding box center [401, 780] width 49 height 22
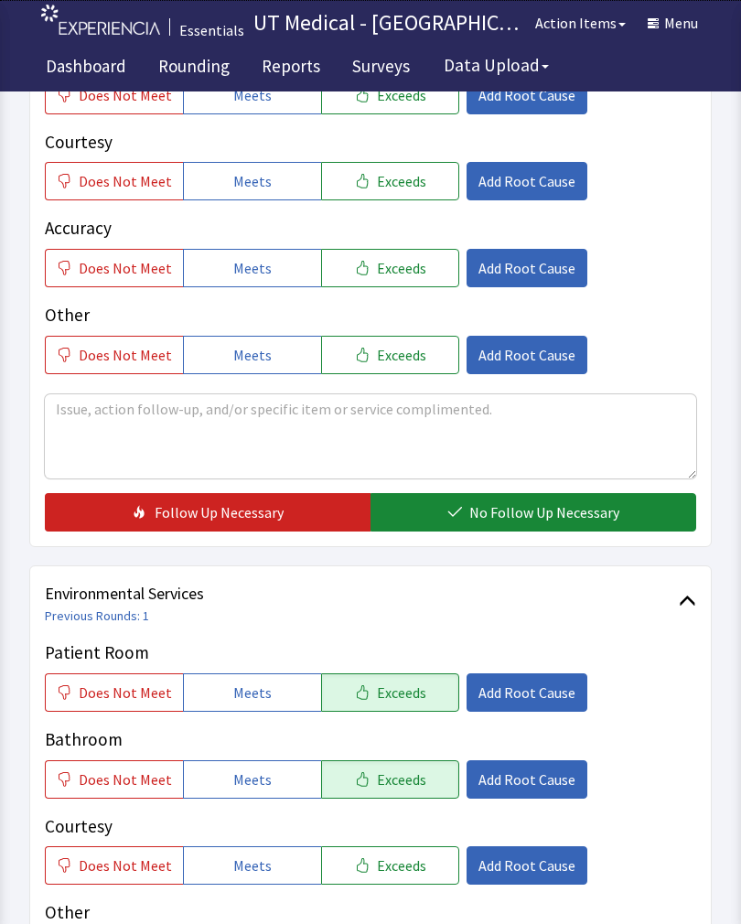
click at [400, 879] on button "Exceeds" at bounding box center [390, 865] width 138 height 38
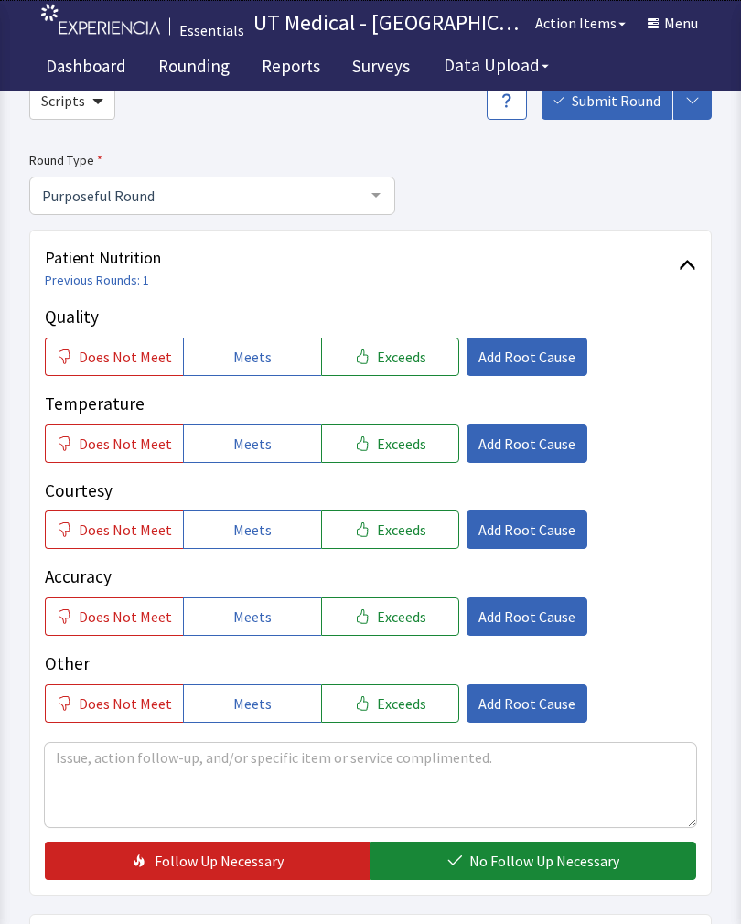
click at [414, 353] on button "Exceeds" at bounding box center [390, 358] width 138 height 38
click at [398, 531] on span "Exceeds" at bounding box center [401, 530] width 49 height 22
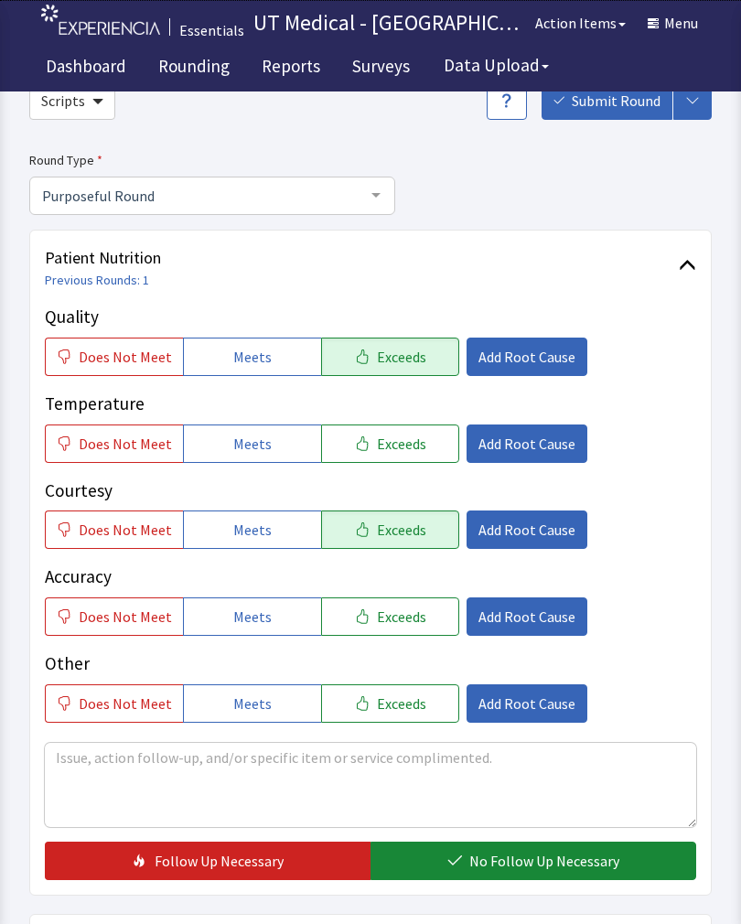
click at [401, 458] on button "Exceeds" at bounding box center [390, 444] width 138 height 38
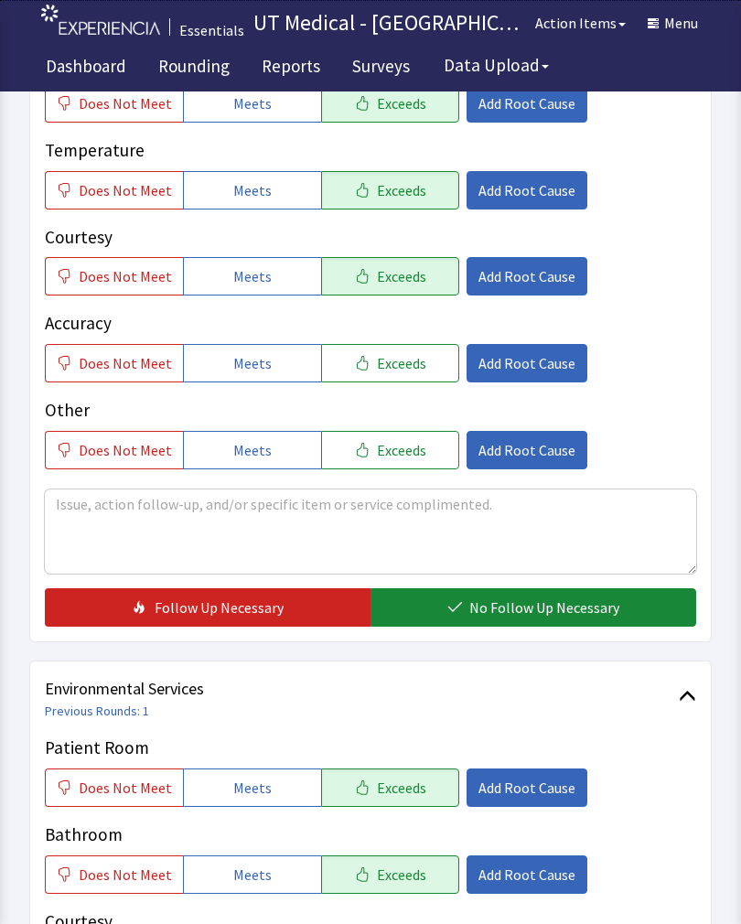
click at [553, 610] on span "No Follow Up Necessary" at bounding box center [544, 608] width 150 height 22
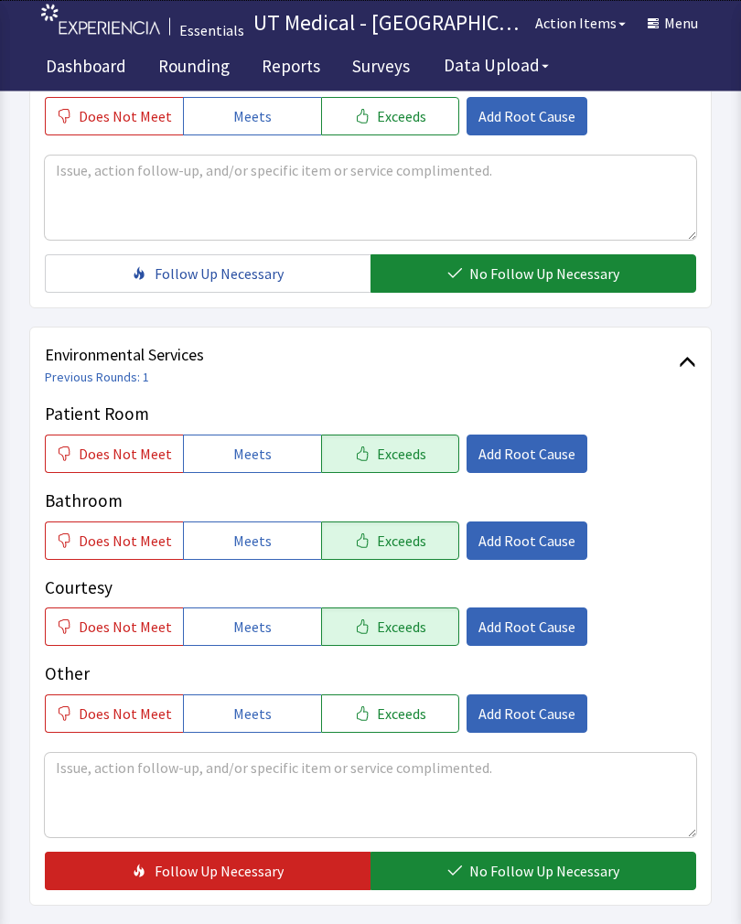
click at [531, 884] on button "No Follow Up Necessary" at bounding box center [534, 872] width 326 height 38
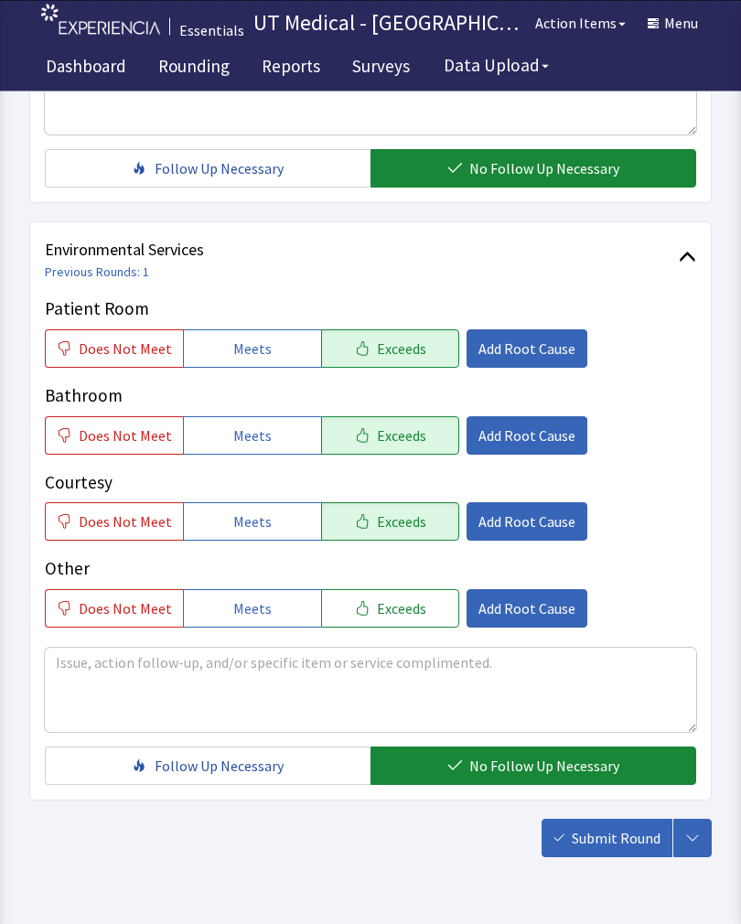
scroll to position [814, 0]
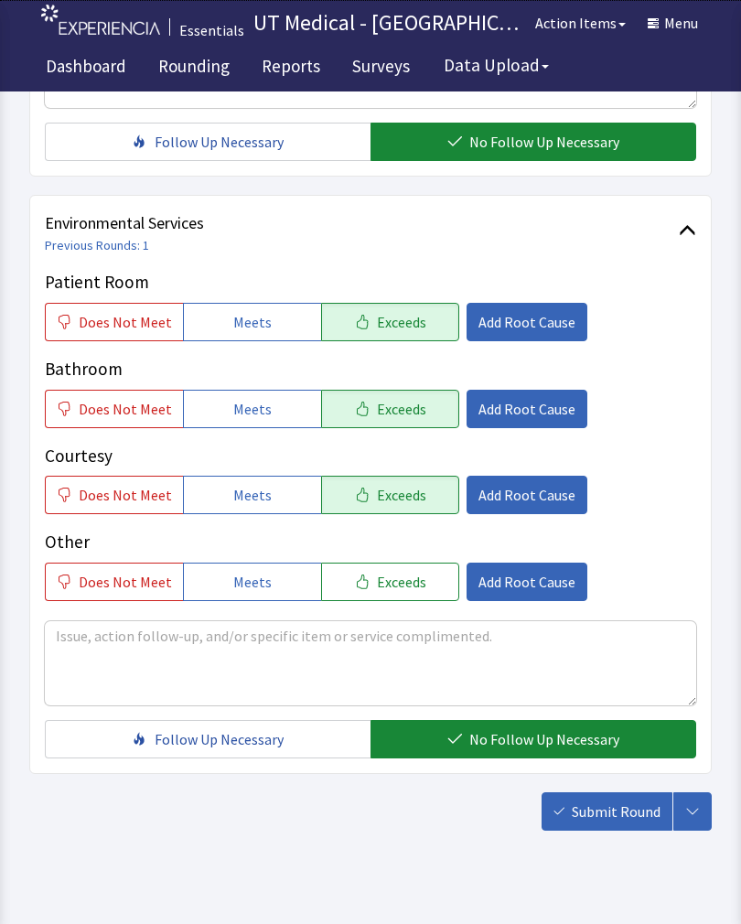
click at [620, 811] on span "Submit Round" at bounding box center [616, 812] width 89 height 22
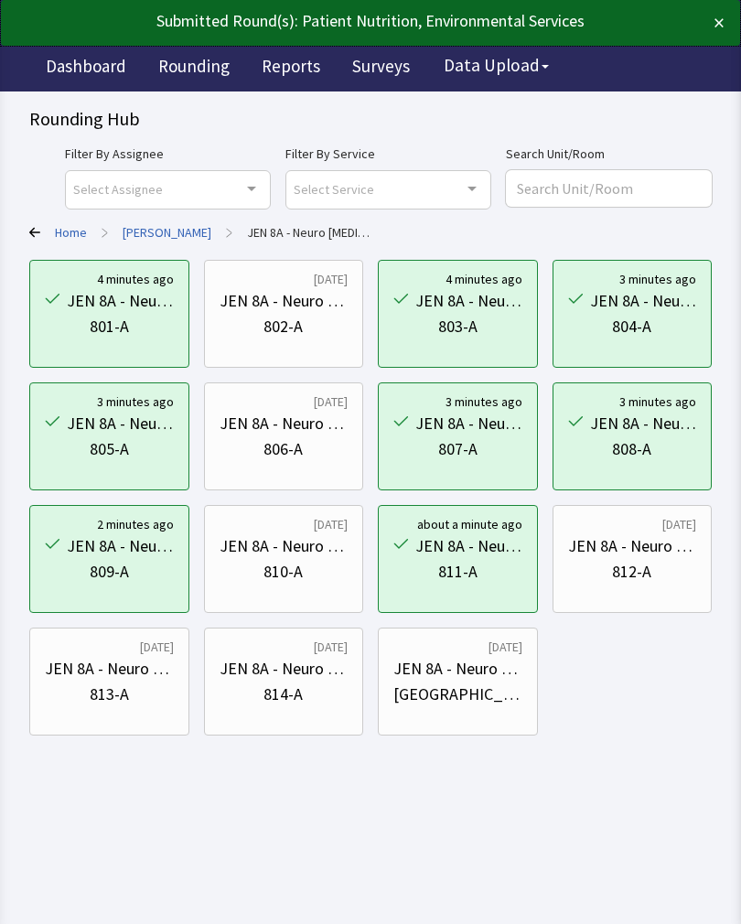
click at [648, 555] on div "JEN 8A - Neuro [MEDICAL_DATA]" at bounding box center [632, 546] width 129 height 26
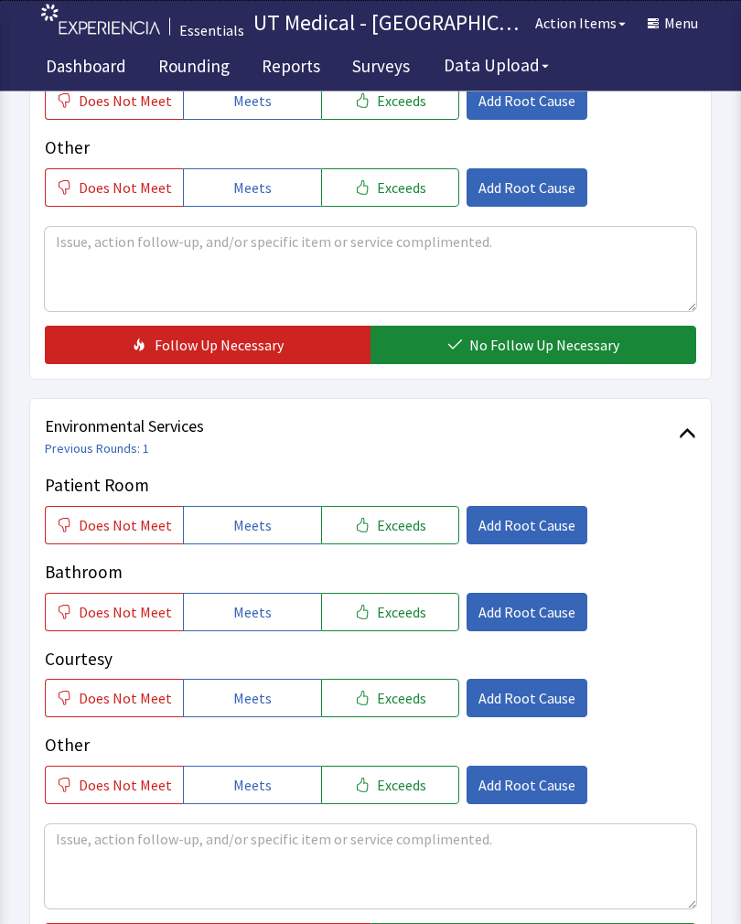
scroll to position [611, 0]
click at [402, 620] on span "Exceeds" at bounding box center [401, 612] width 49 height 22
click at [395, 532] on span "Exceeds" at bounding box center [401, 525] width 49 height 22
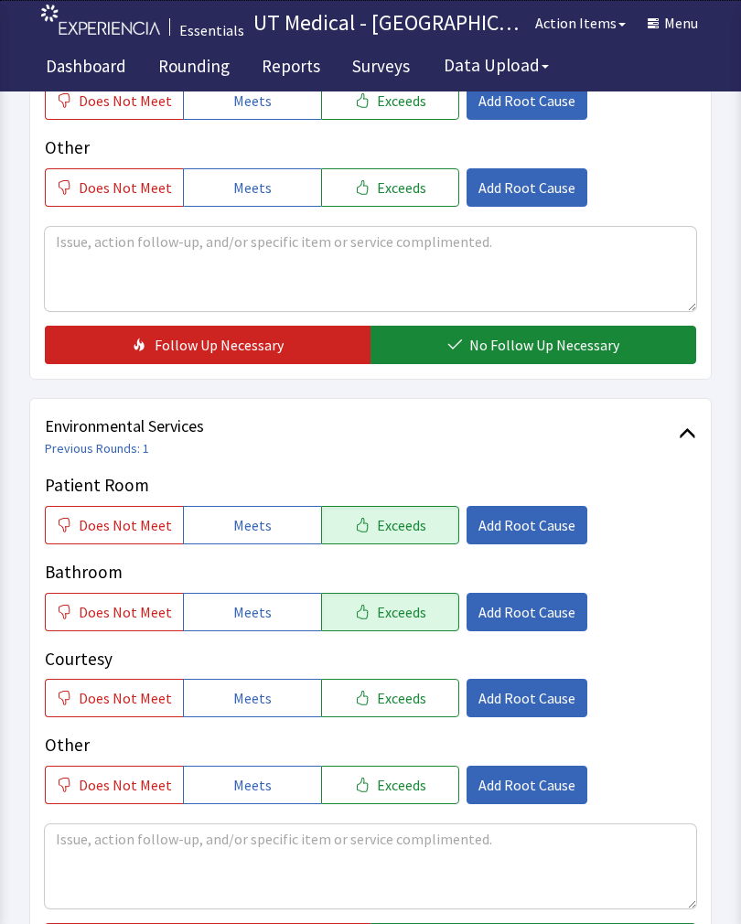
click at [380, 701] on span "Exceeds" at bounding box center [401, 698] width 49 height 22
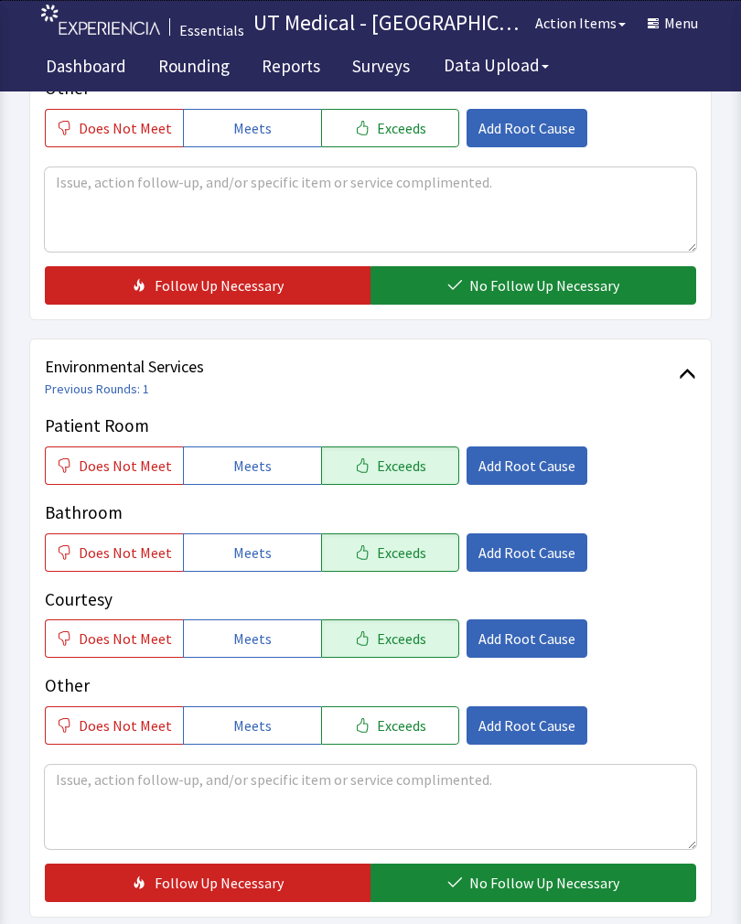
scroll to position [814, 0]
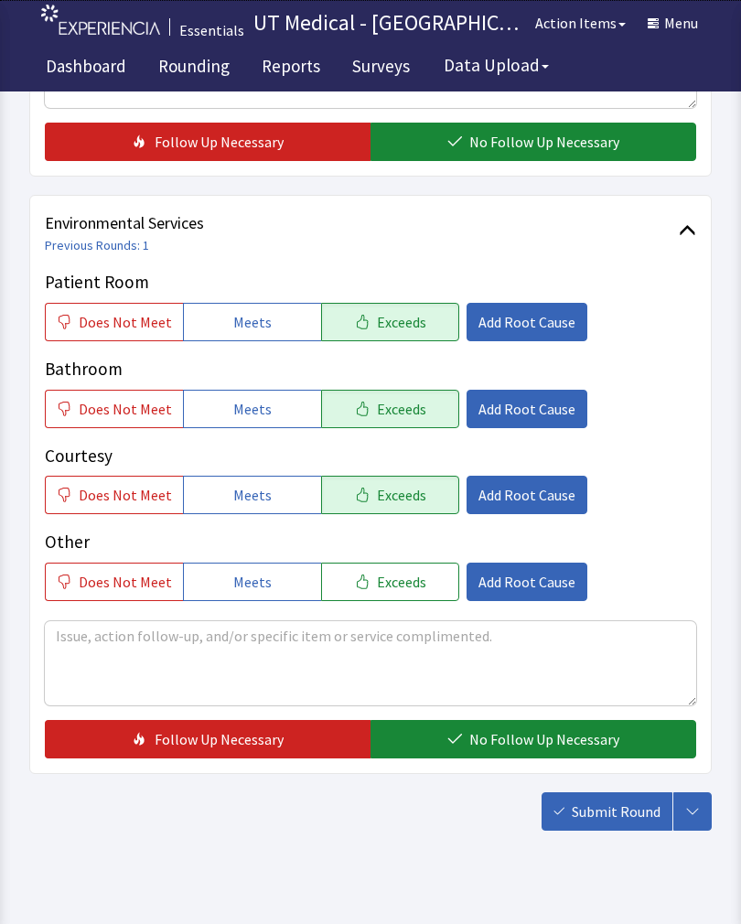
click at [514, 737] on span "No Follow Up Necessary" at bounding box center [544, 739] width 150 height 22
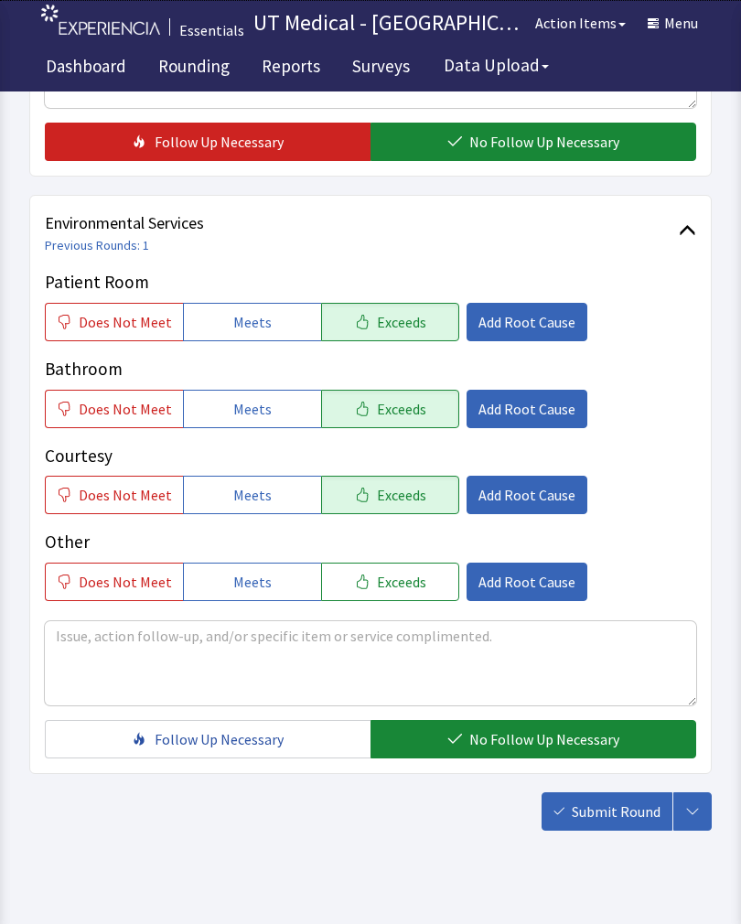
click at [622, 827] on button "Submit Round" at bounding box center [607, 811] width 131 height 38
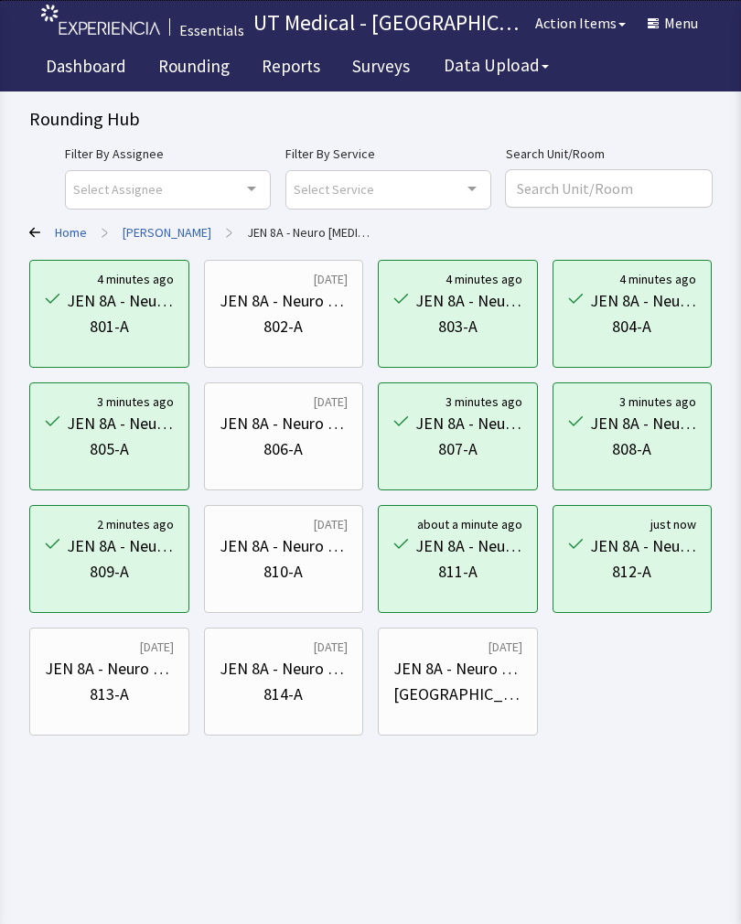
click at [205, 50] on link "Rounding" at bounding box center [194, 69] width 99 height 46
click at [198, 60] on link "Rounding" at bounding box center [194, 69] width 99 height 46
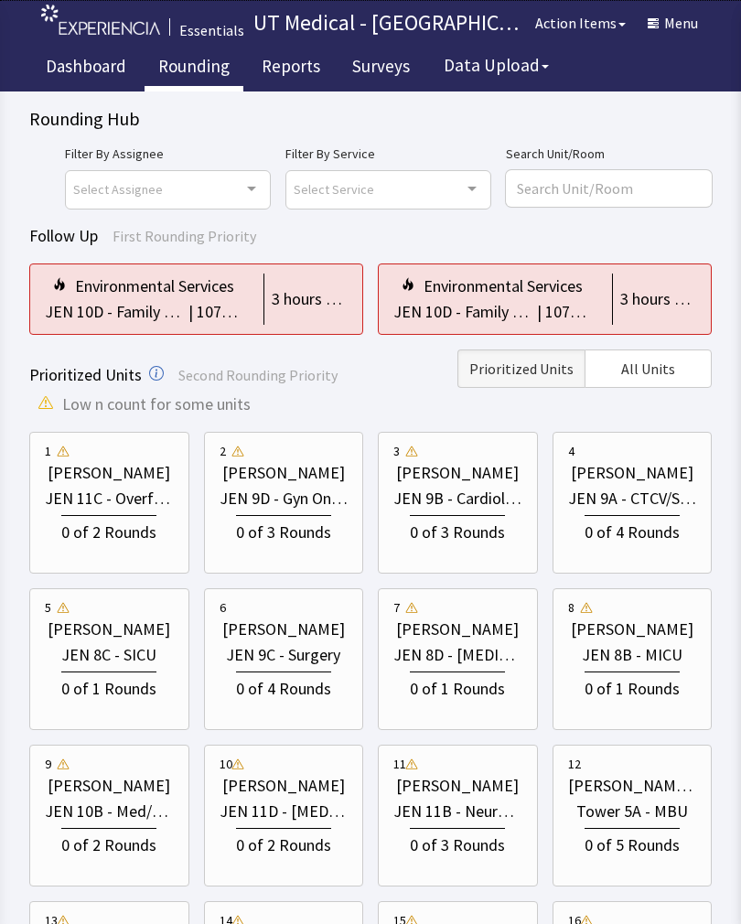
click at [193, 301] on div "|" at bounding box center [191, 312] width 12 height 26
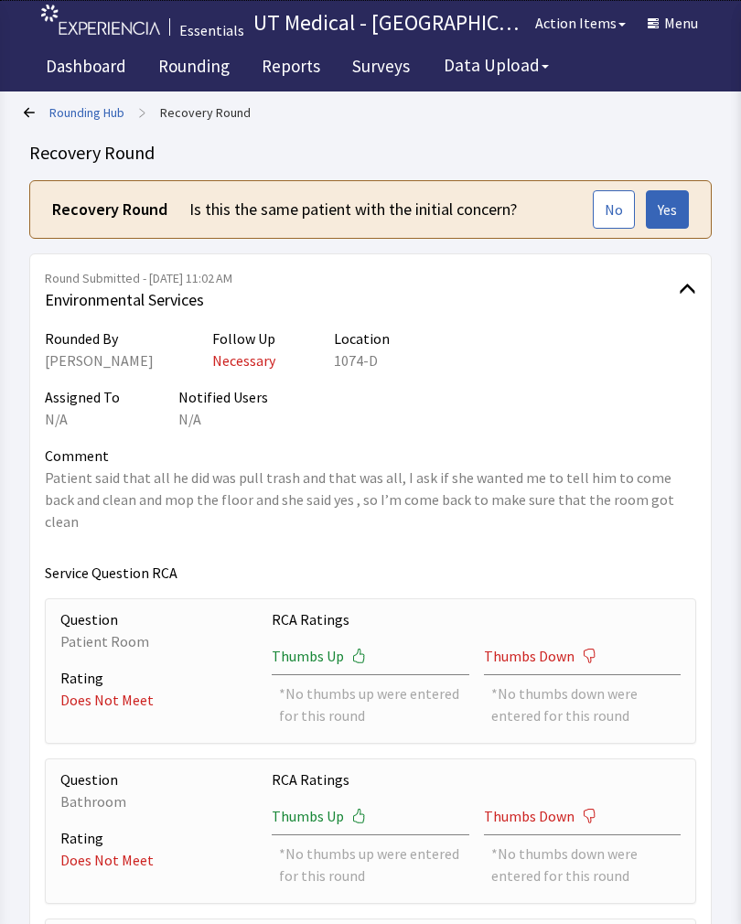
click at [671, 209] on span "Yes" at bounding box center [667, 210] width 19 height 22
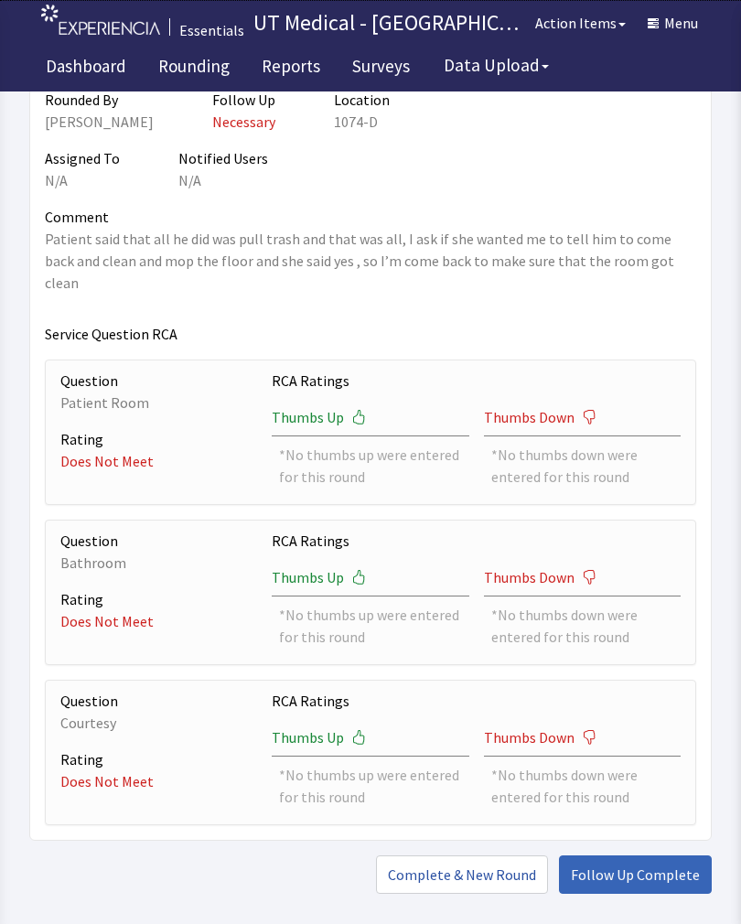
scroll to position [371, 0]
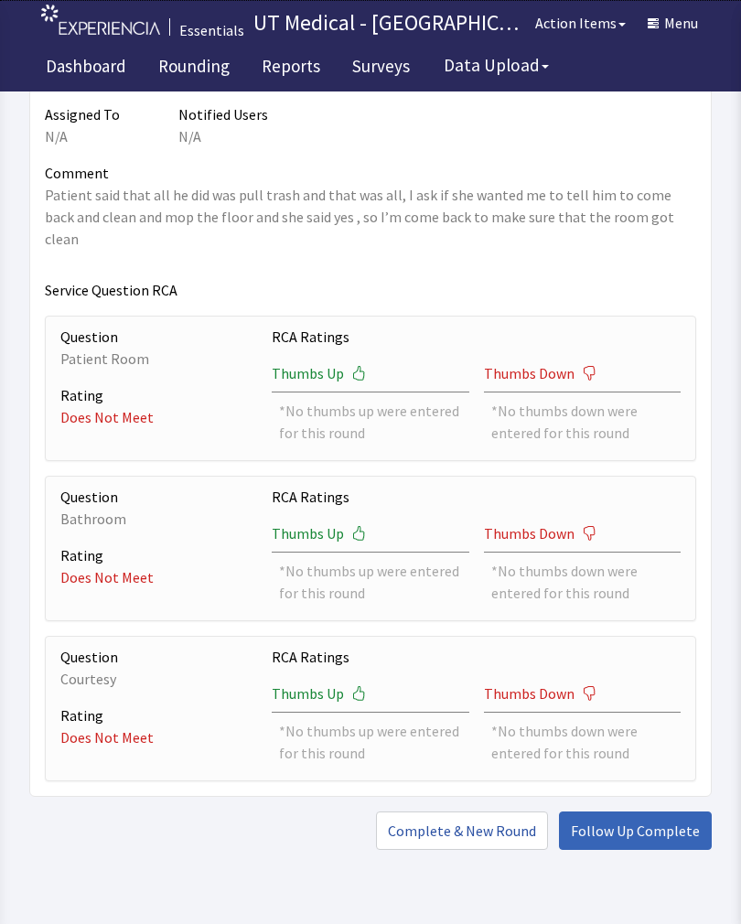
click at [366, 362] on div "Thumbs Up" at bounding box center [370, 377] width 197 height 30
click at [362, 366] on icon at bounding box center [358, 373] width 11 height 15
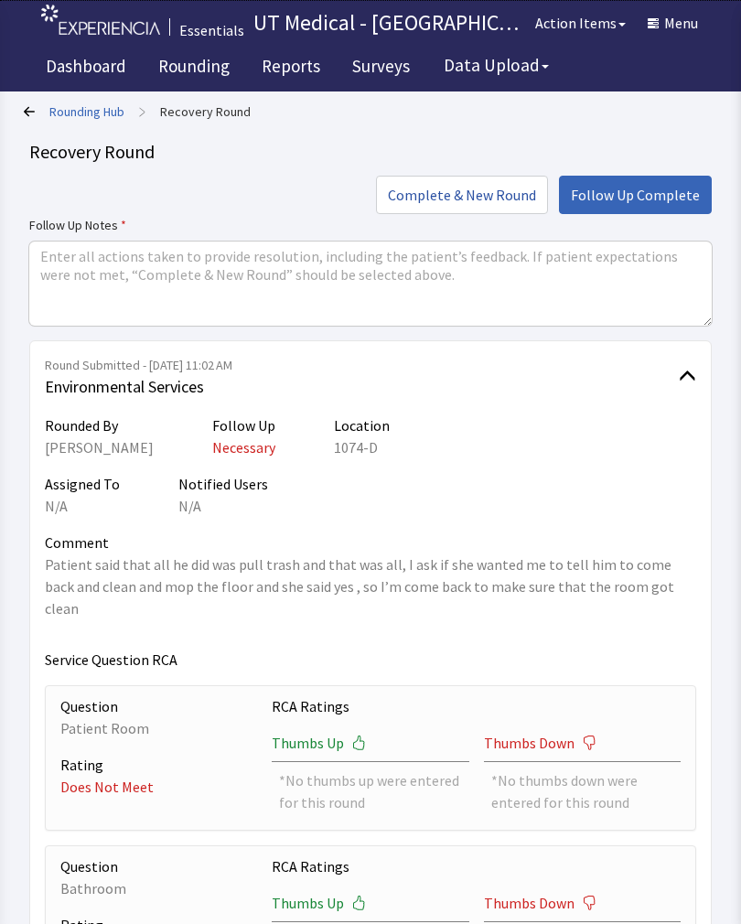
scroll to position [4, 0]
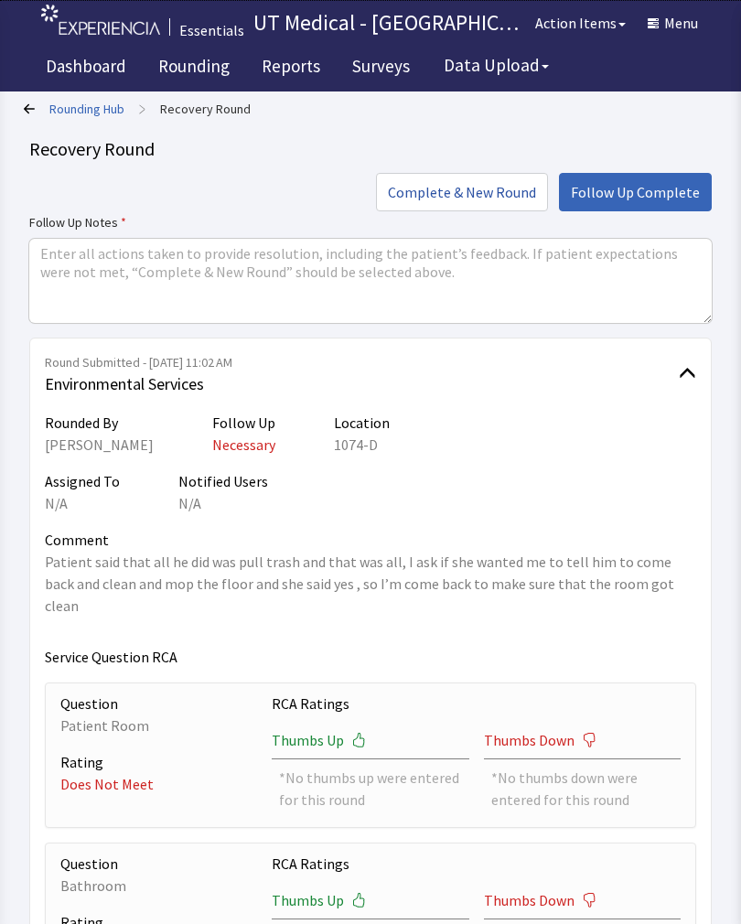
click at [685, 383] on span at bounding box center [687, 373] width 17 height 17
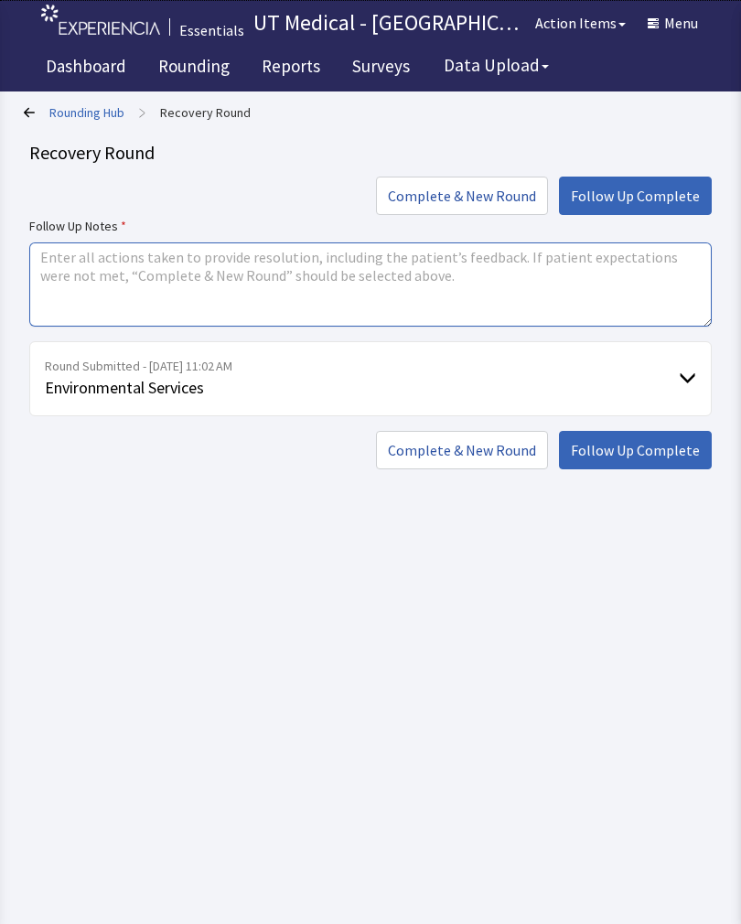
click at [122, 283] on textarea at bounding box center [370, 284] width 683 height 84
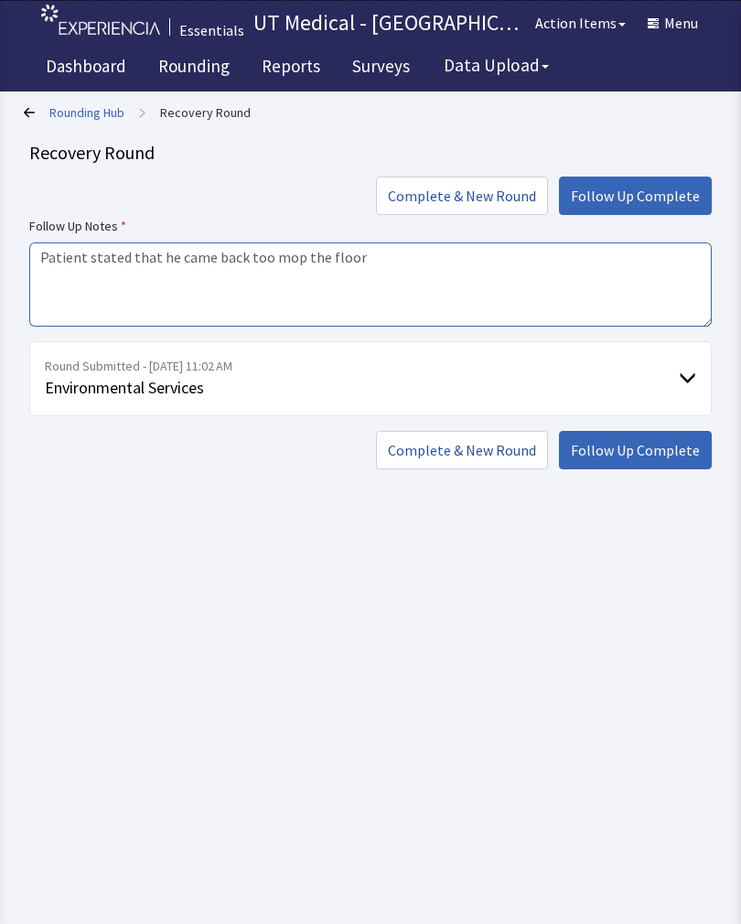
type textarea "Patient stated that he came back too mop the floor"
click at [640, 186] on span "Follow Up Complete" at bounding box center [635, 196] width 129 height 22
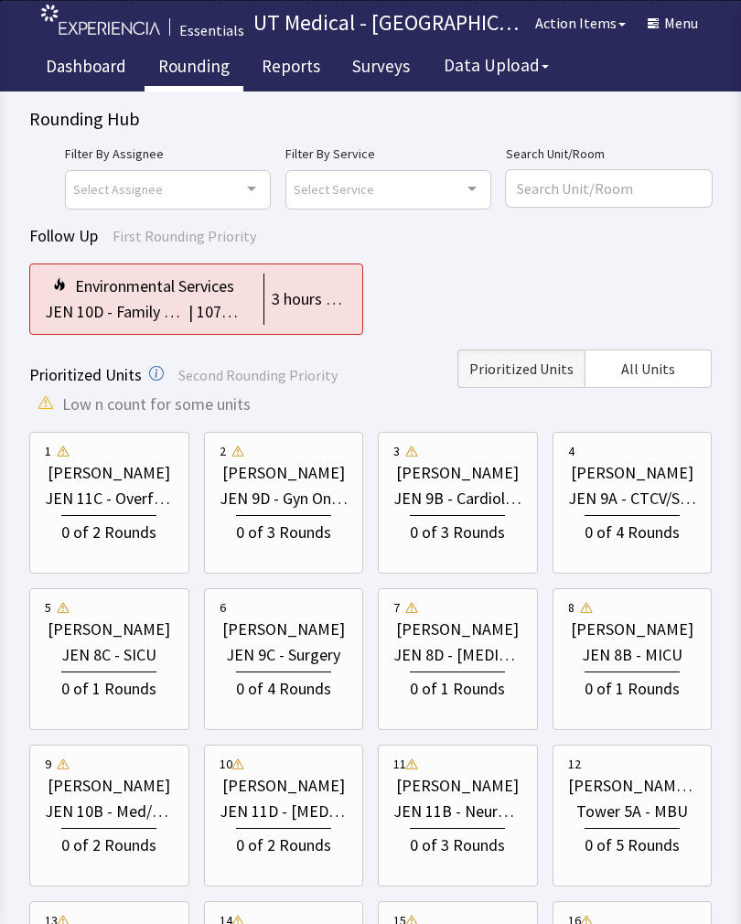
click at [176, 299] on div "JEN 10D - Family Med" at bounding box center [115, 312] width 140 height 26
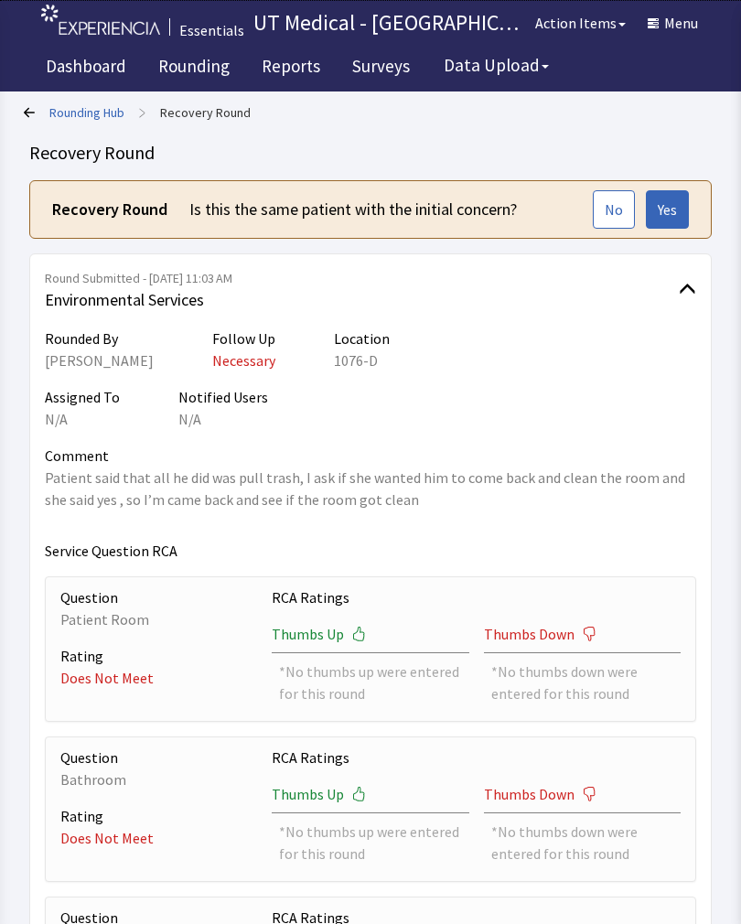
click at [671, 207] on span "Yes" at bounding box center [667, 210] width 19 height 22
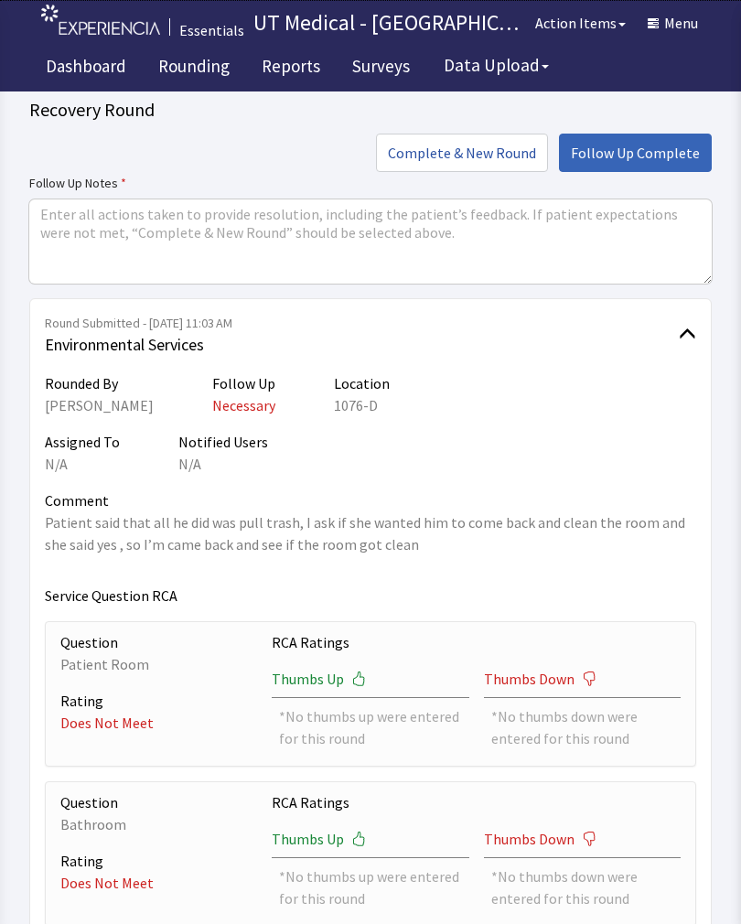
scroll to position [43, 0]
click at [647, 152] on span "Follow Up Complete" at bounding box center [635, 153] width 129 height 22
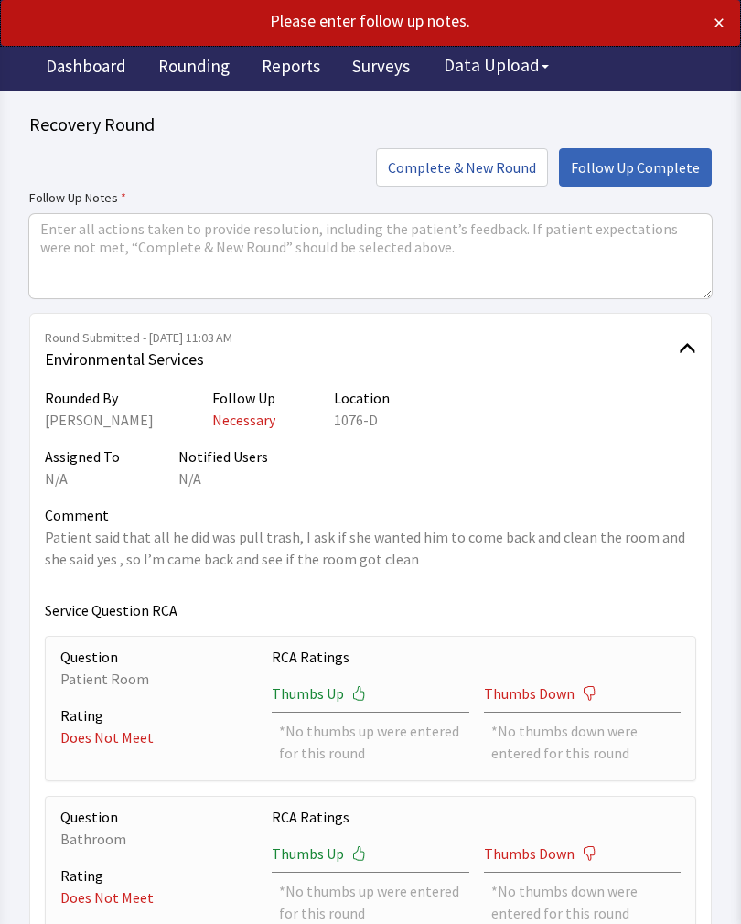
scroll to position [27, 0]
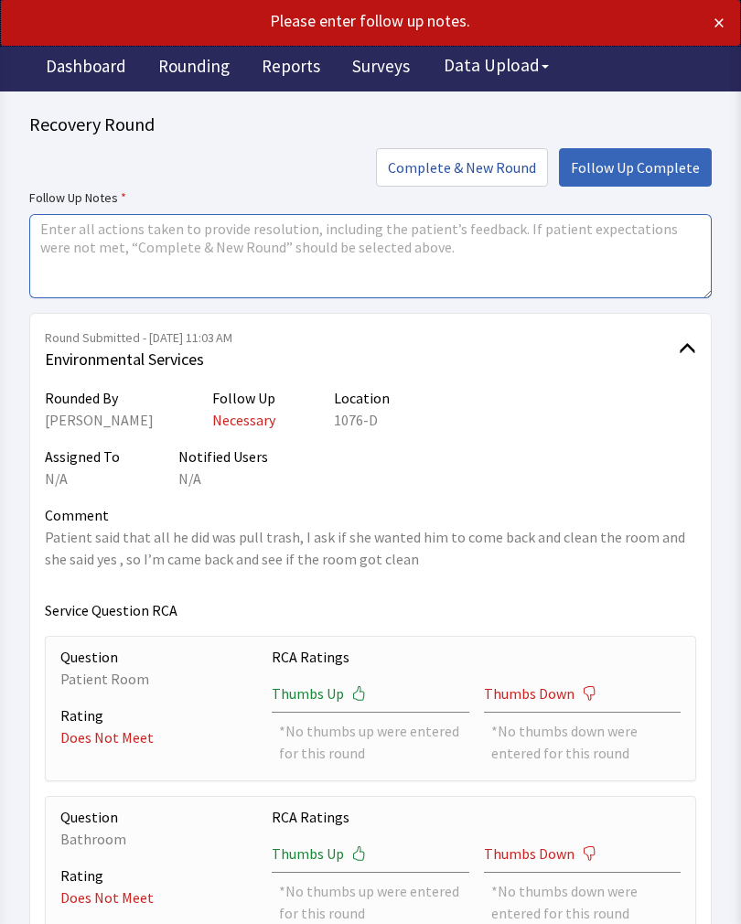
click at [164, 253] on textarea at bounding box center [370, 256] width 683 height 84
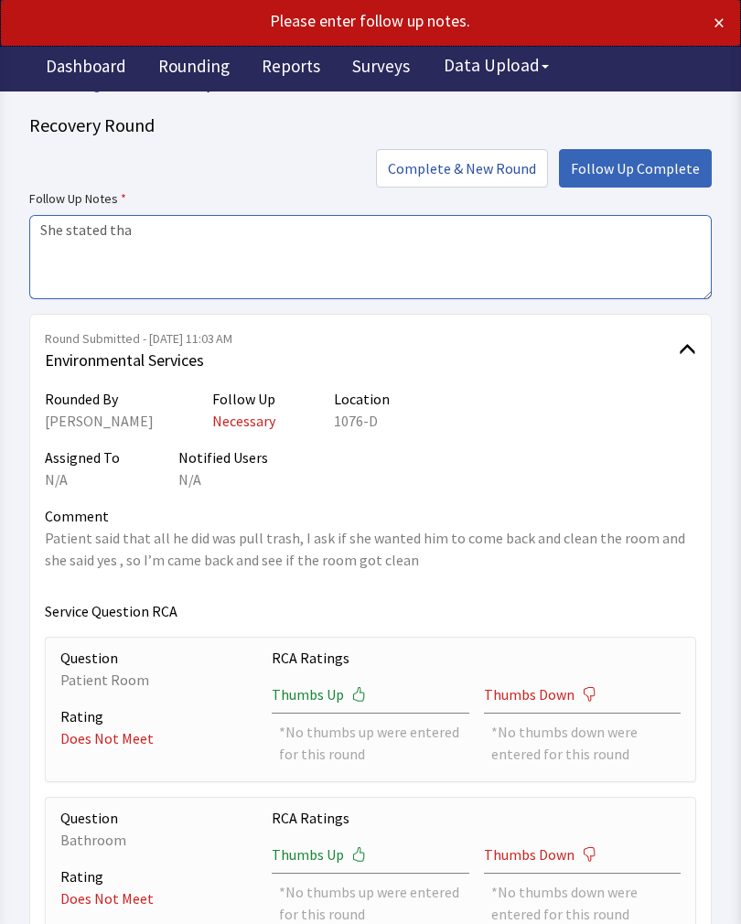
type textarea "She"
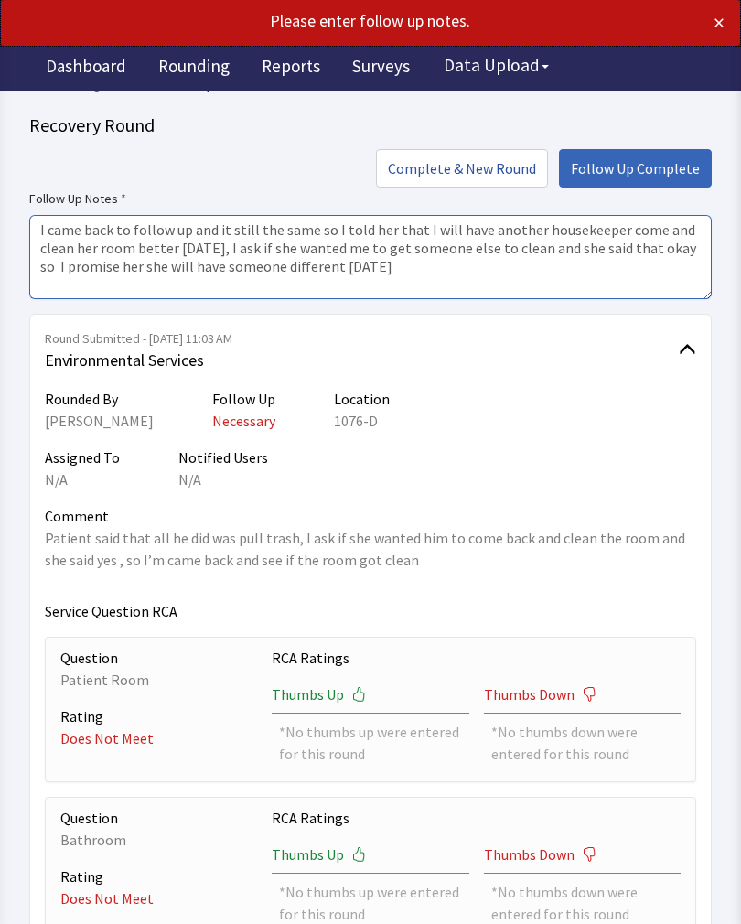
type textarea "I came back to follow up and it still the same so I told her that I will have a…"
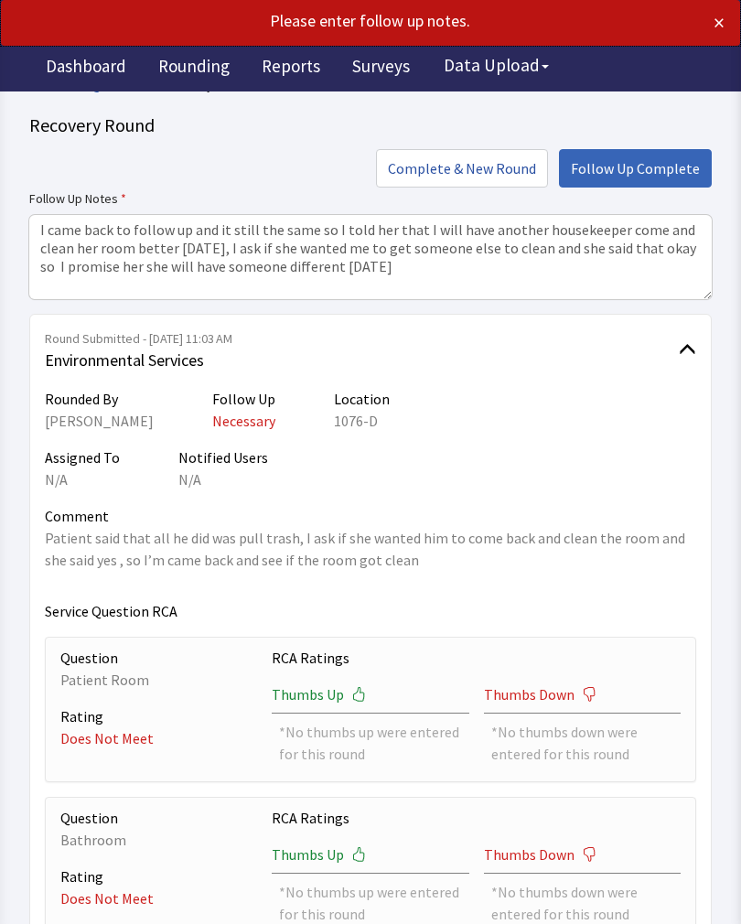
click at [620, 161] on span "Follow Up Complete" at bounding box center [635, 168] width 129 height 22
